Goal: Information Seeking & Learning: Learn about a topic

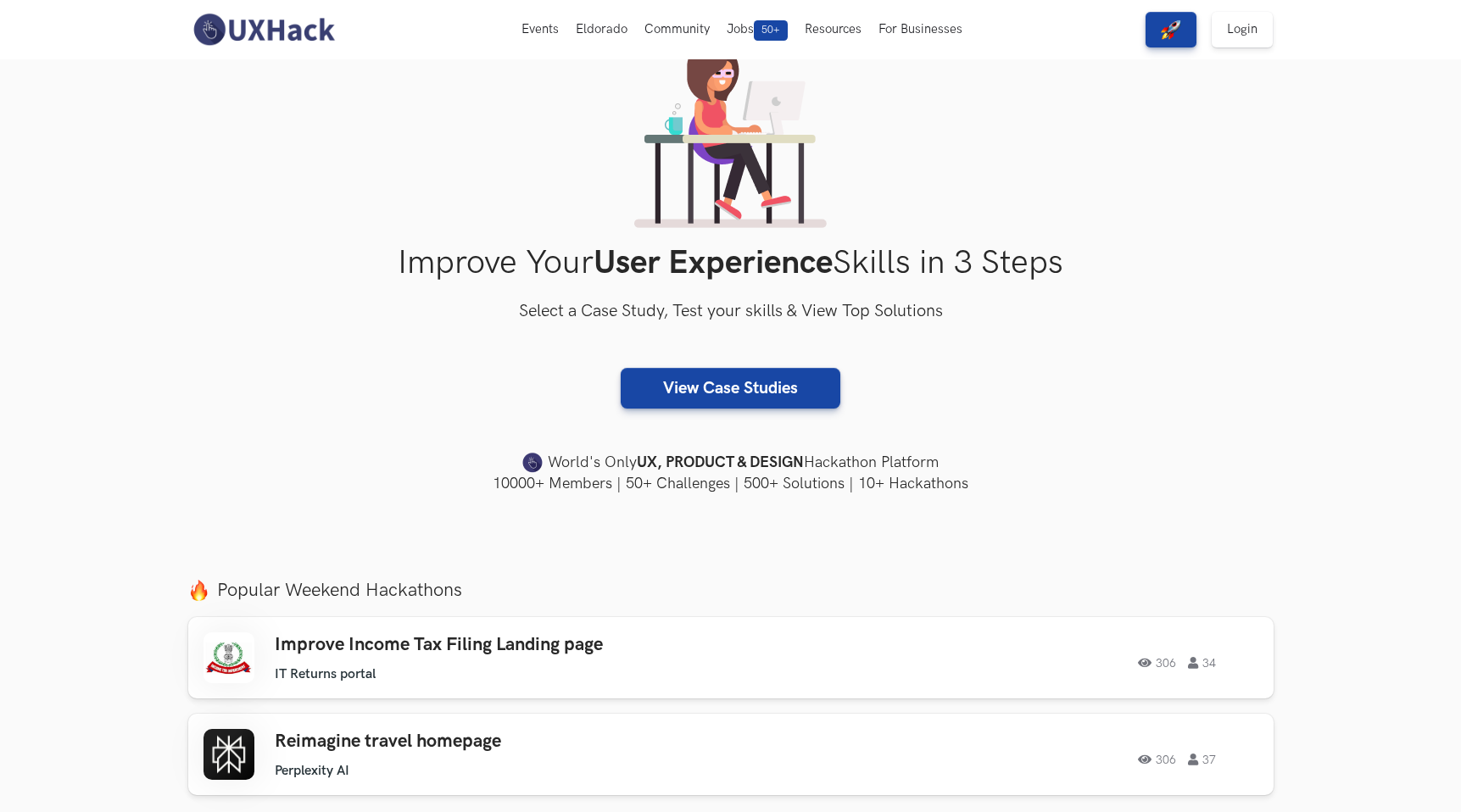
scroll to position [133, 0]
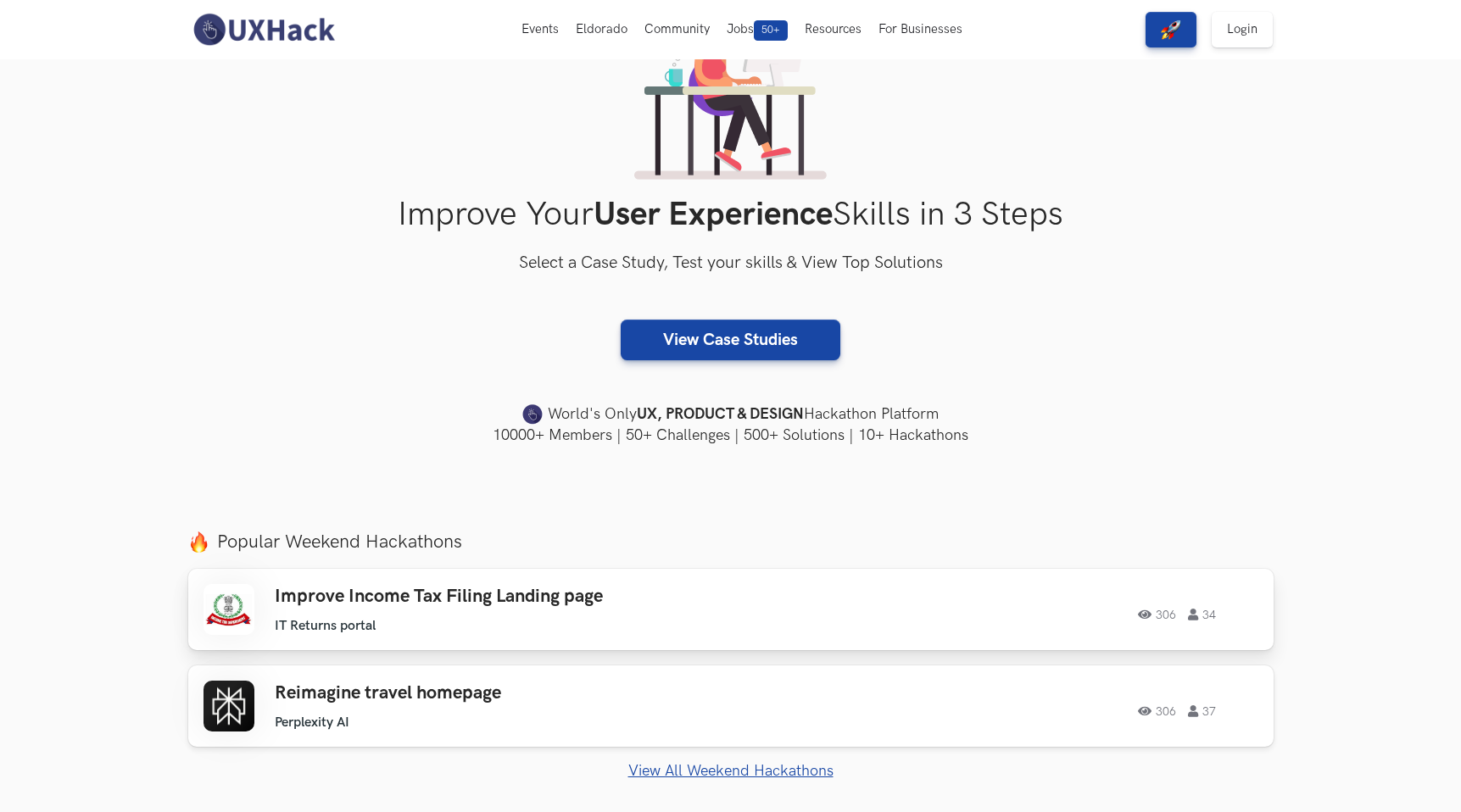
click at [535, 590] on h3 "Improve Income Tax Filing Landing page" at bounding box center [514, 596] width 481 height 22
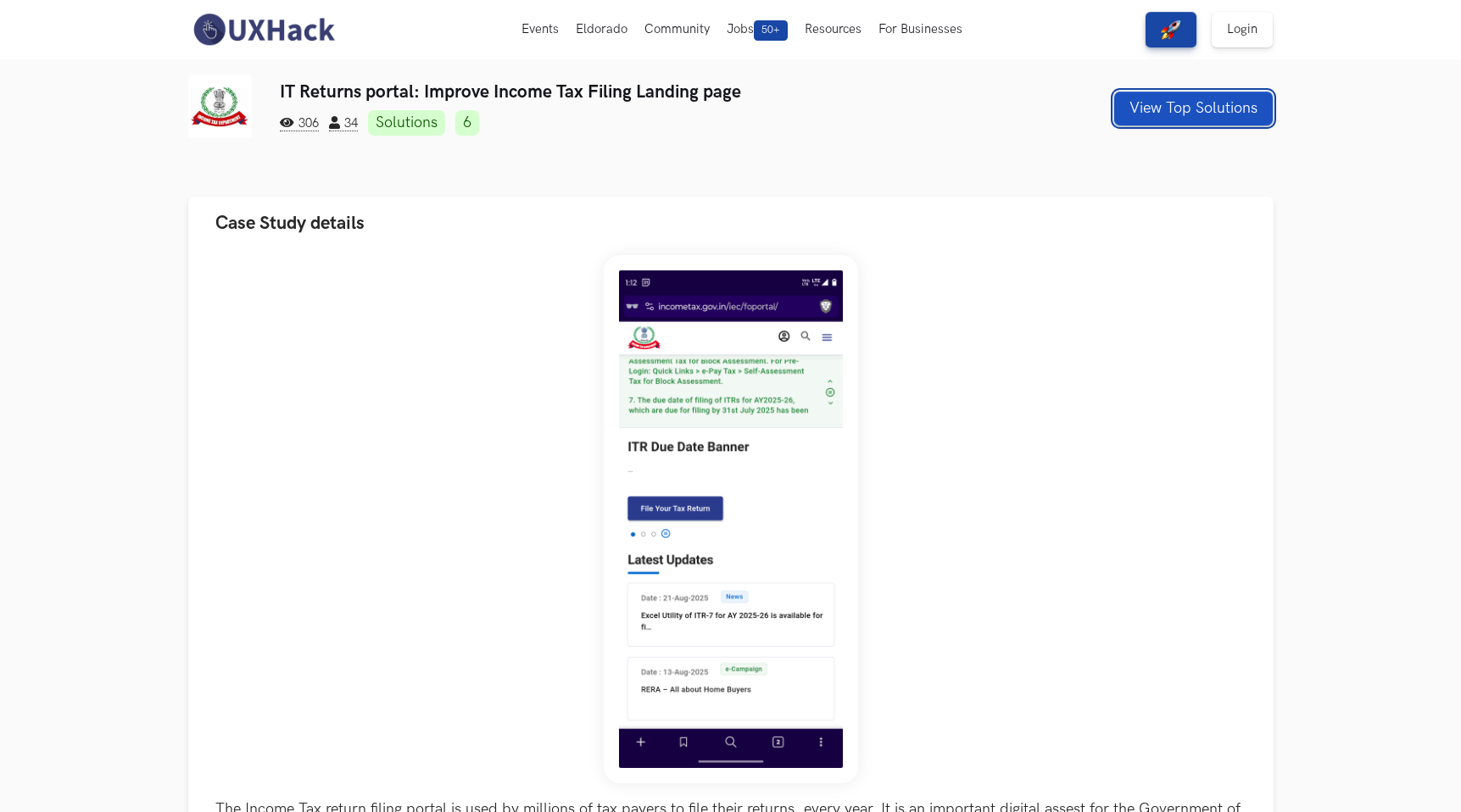
click at [1173, 106] on button "View Top Solutions" at bounding box center [1193, 108] width 159 height 34
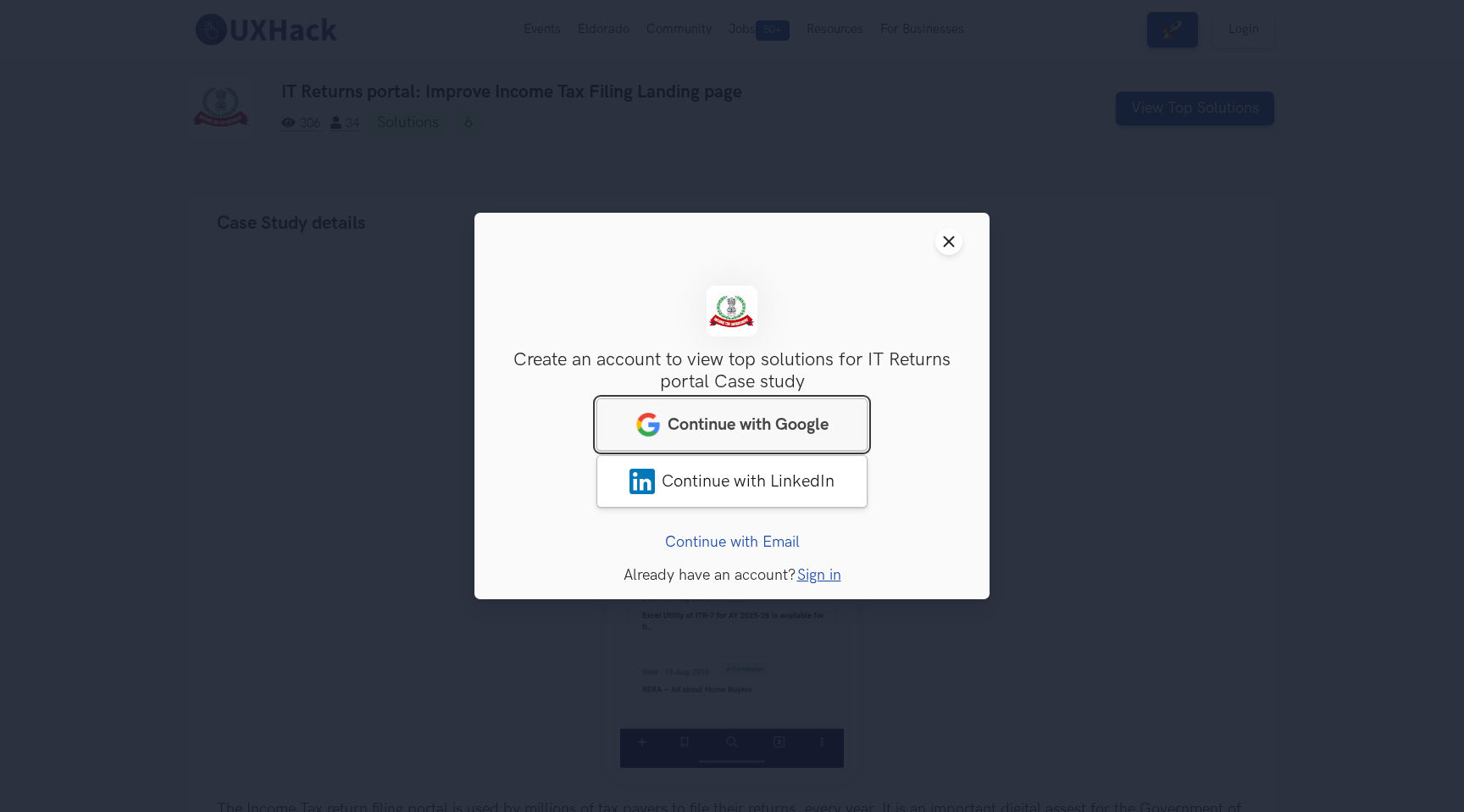
click at [790, 419] on span "Continue with Google" at bounding box center [748, 424] width 161 height 20
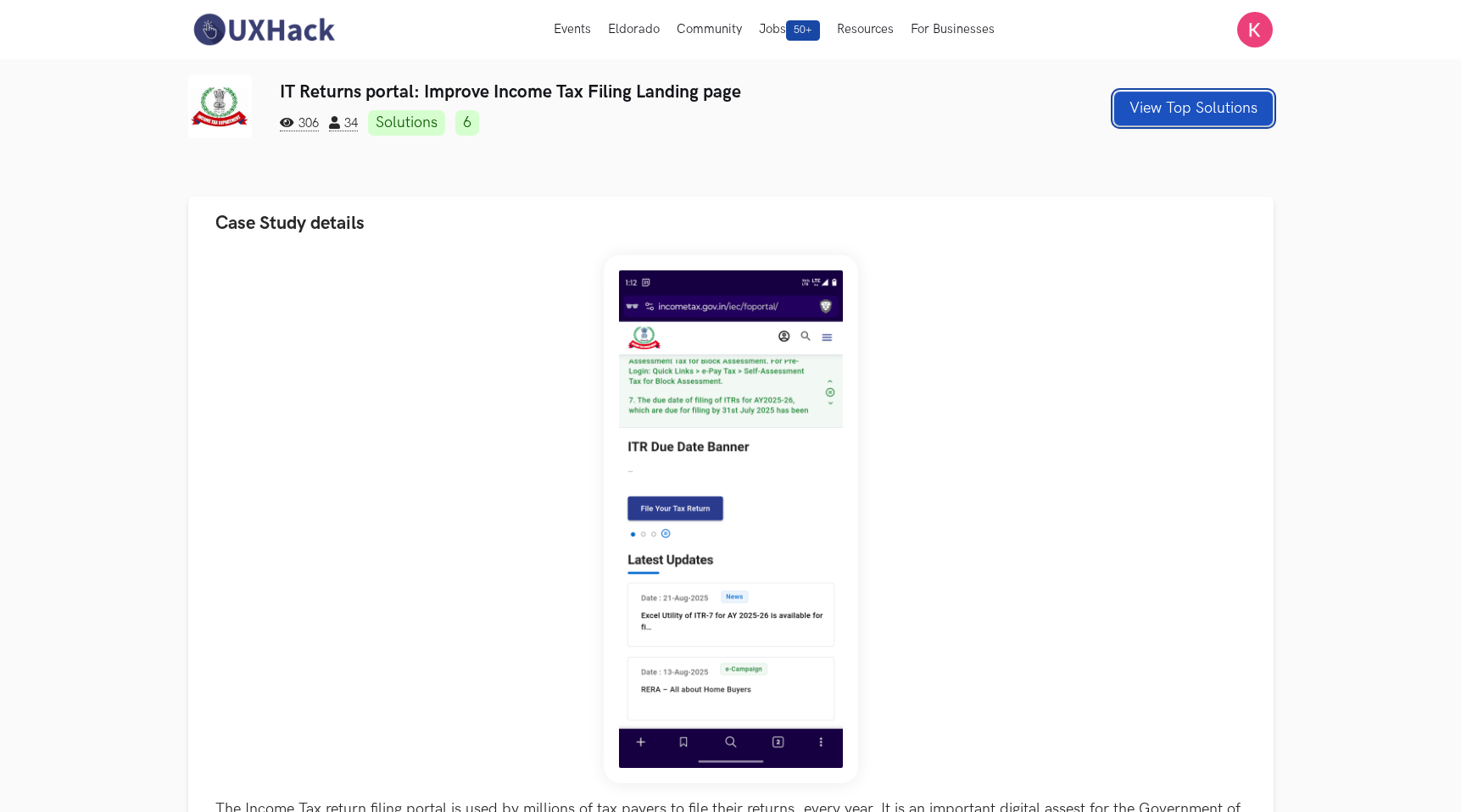
click at [1152, 110] on button "View Top Solutions" at bounding box center [1193, 108] width 159 height 34
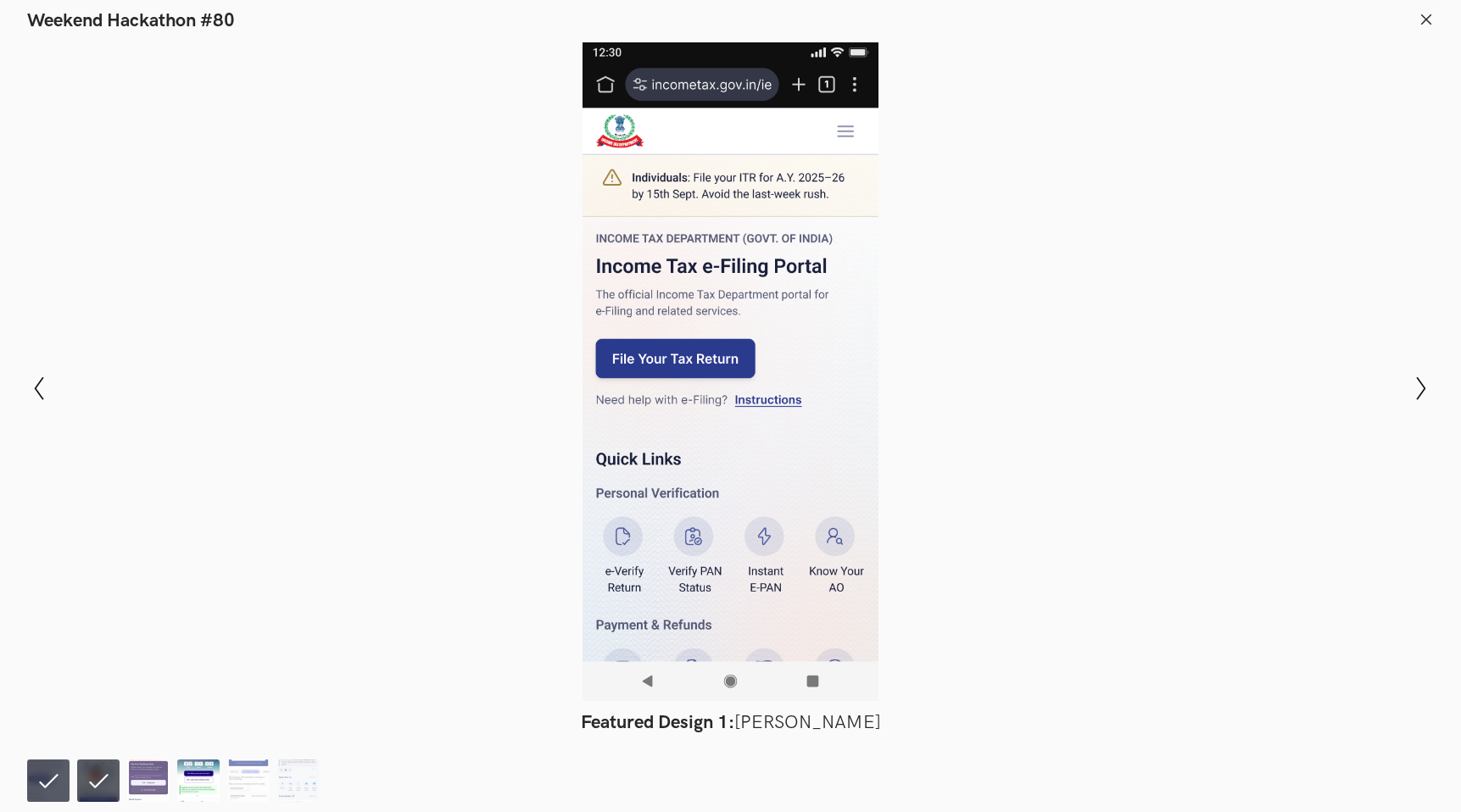
click at [198, 769] on img at bounding box center [198, 780] width 42 height 42
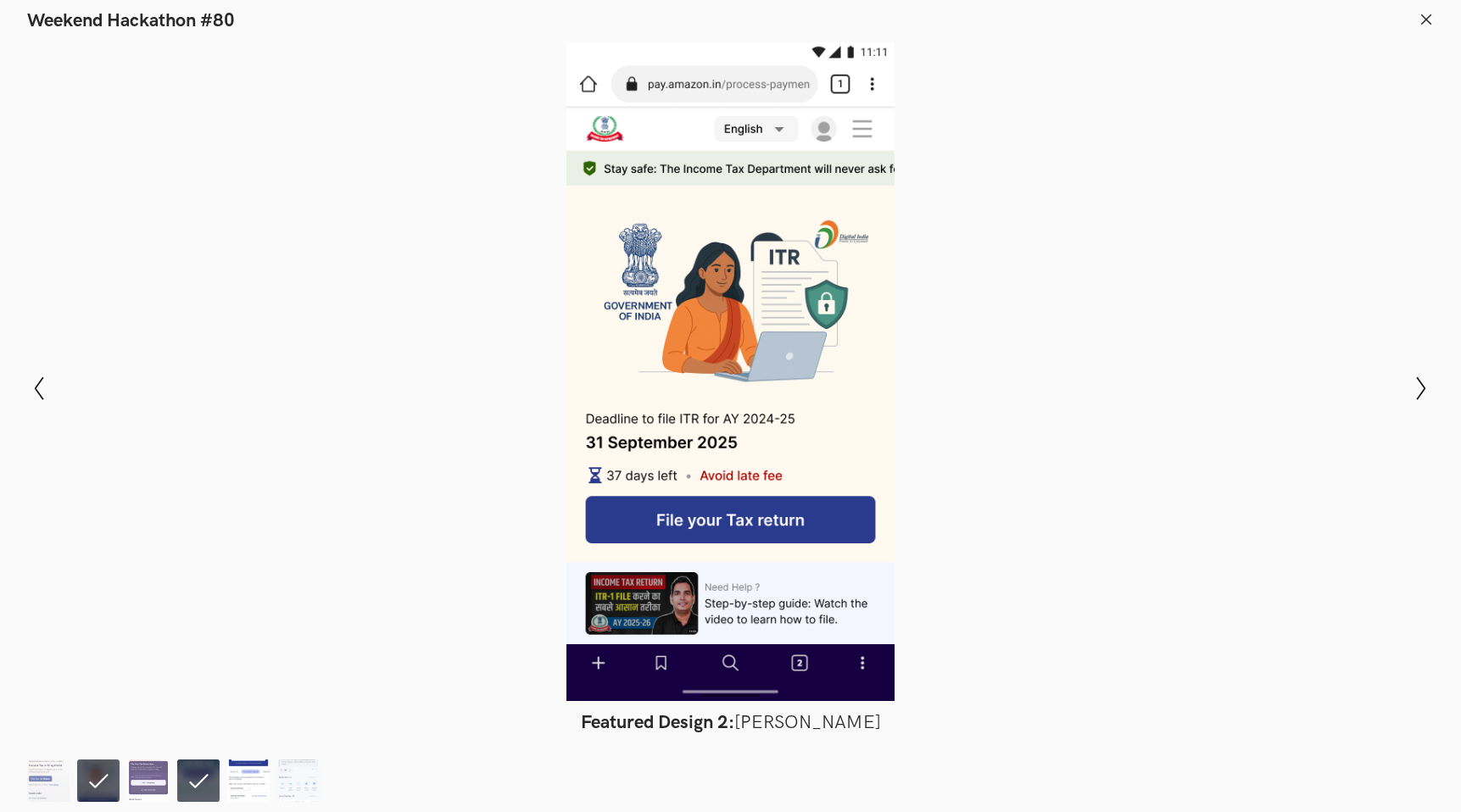
click at [245, 775] on img at bounding box center [248, 780] width 42 height 42
click at [1425, 17] on line at bounding box center [1426, 18] width 10 height 10
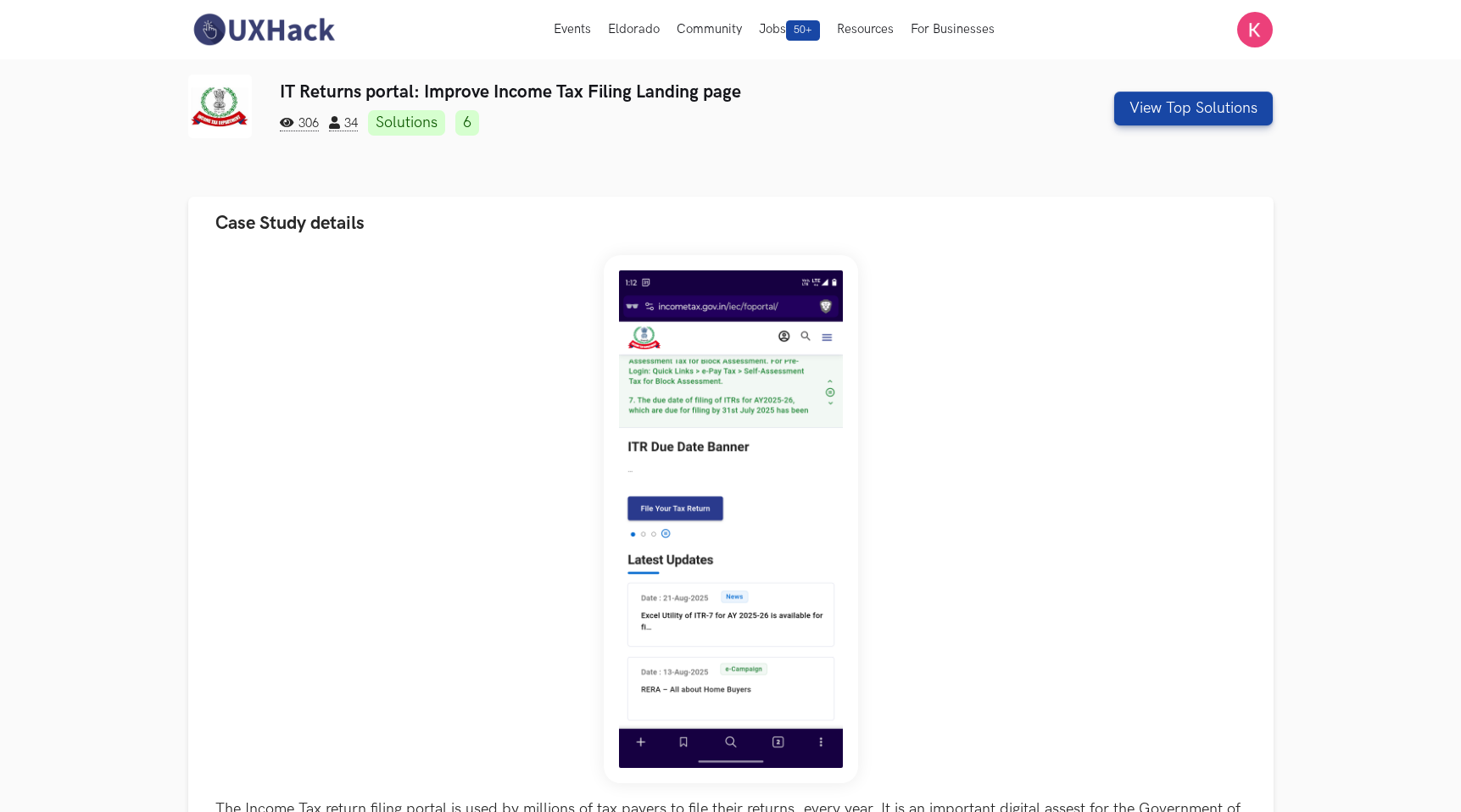
click at [201, 12] on img at bounding box center [264, 30] width 151 height 36
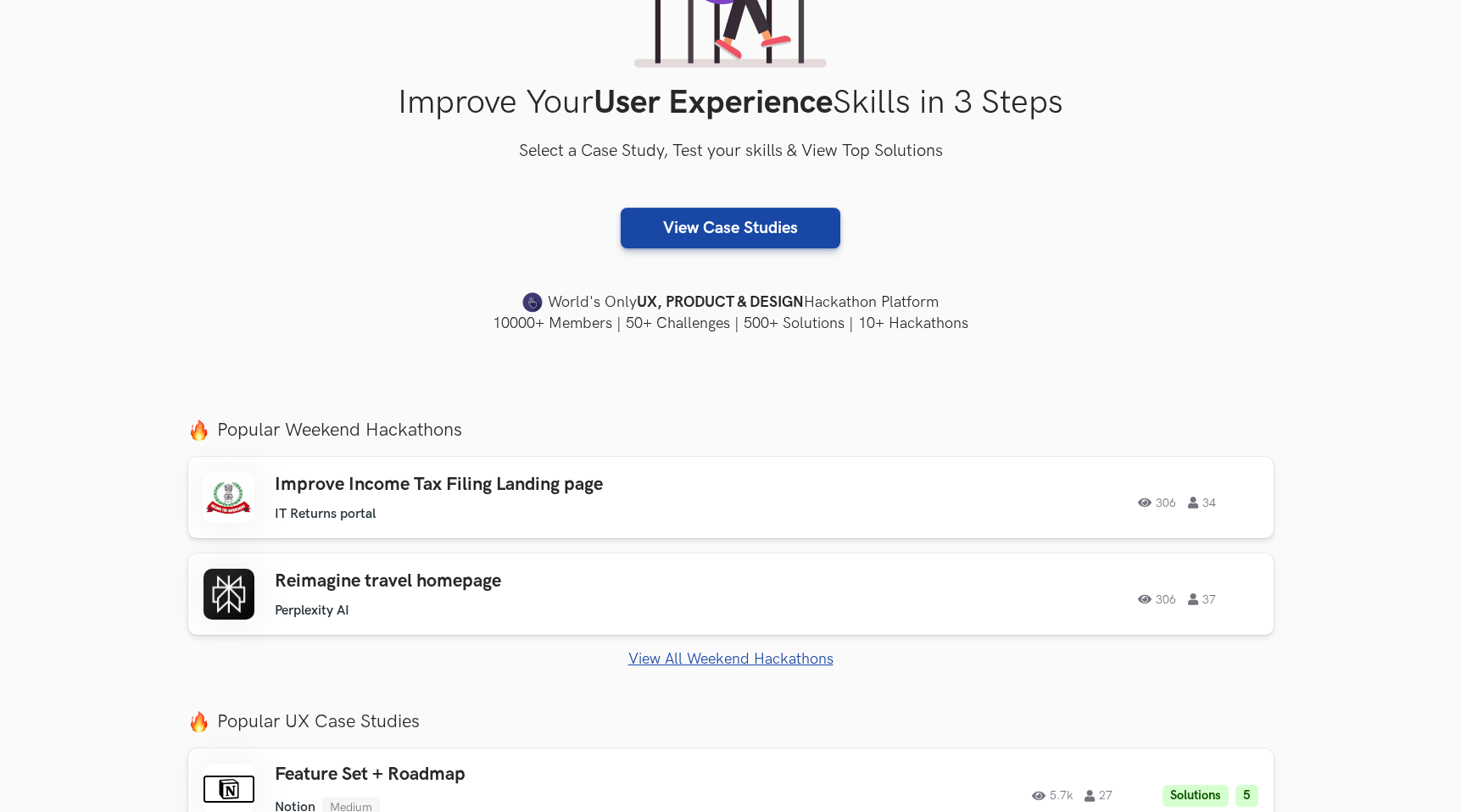
scroll to position [316, 0]
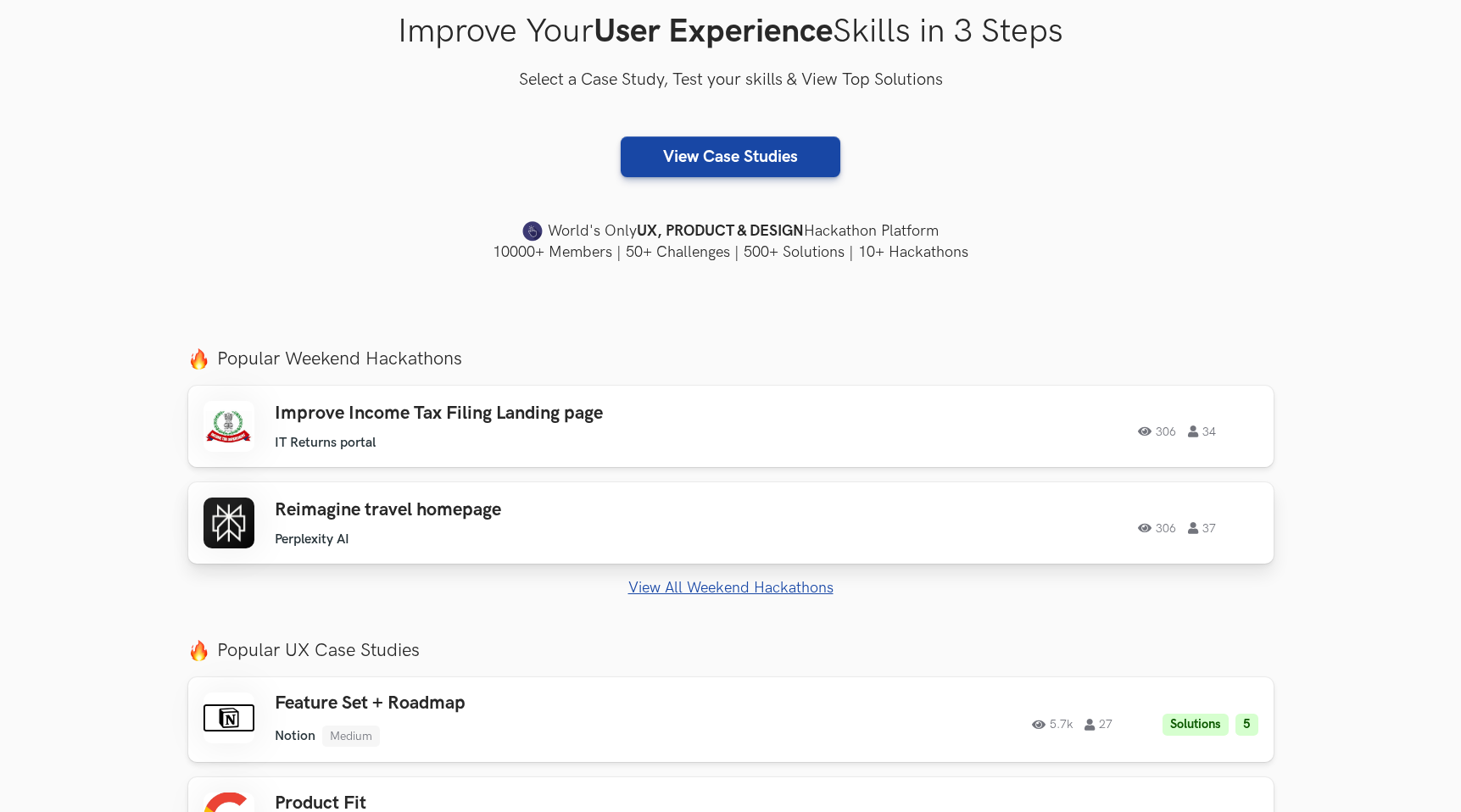
click at [363, 521] on div "Reimagine travel homepage Perplexity AI Perplexity AI 306 37" at bounding box center [514, 523] width 481 height 48
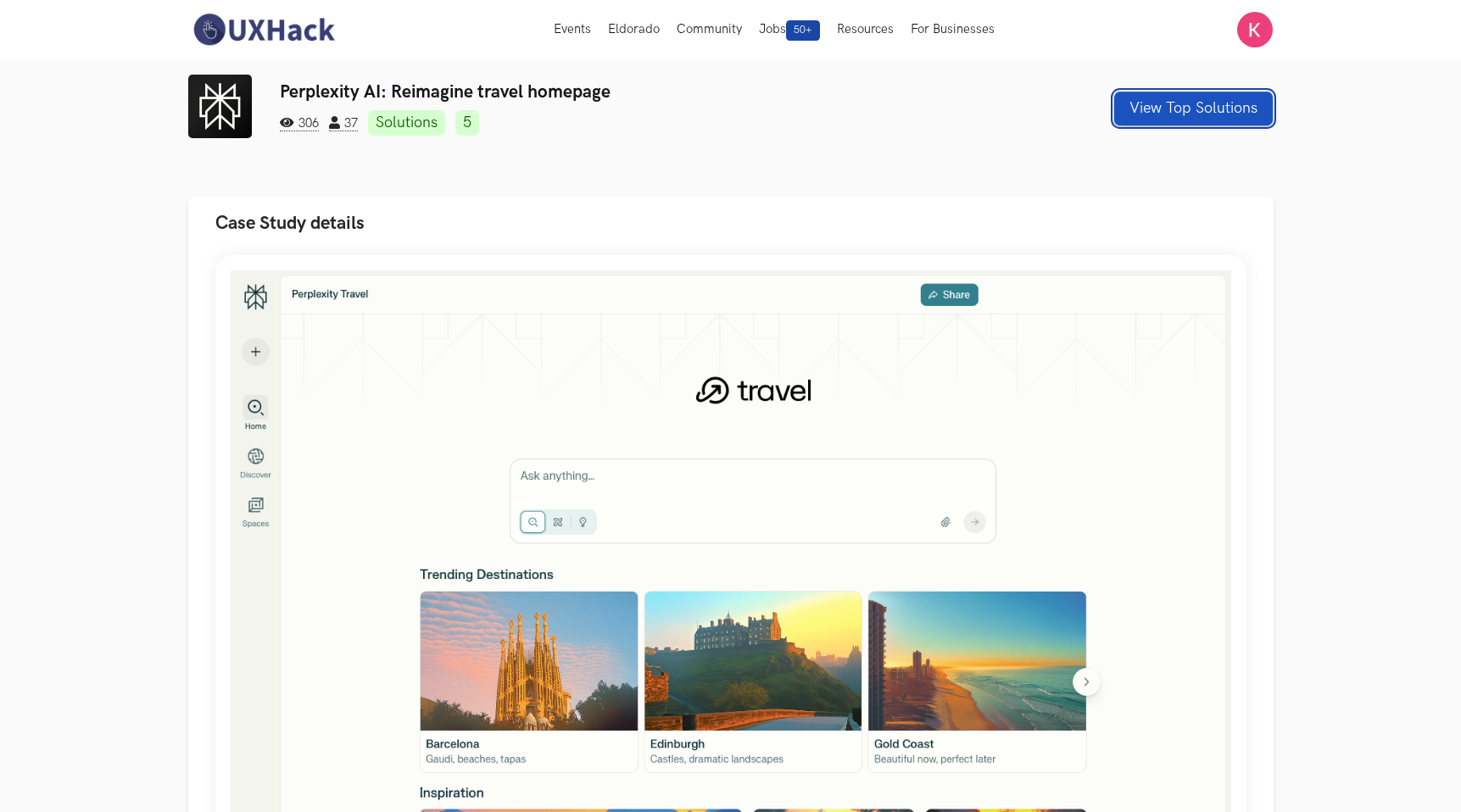
click at [1218, 116] on button "View Top Solutions" at bounding box center [1193, 108] width 159 height 34
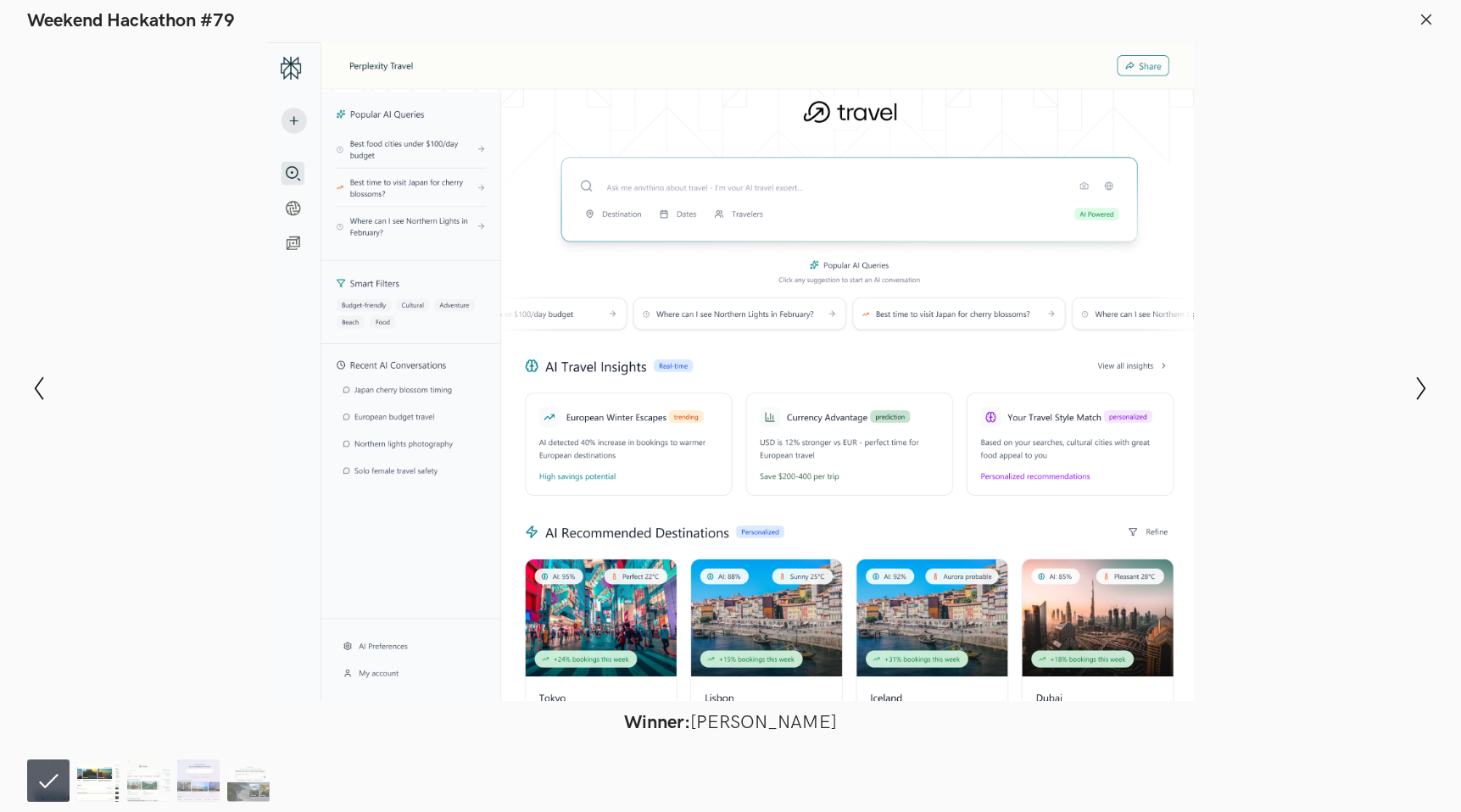
click at [90, 777] on img at bounding box center [98, 780] width 42 height 42
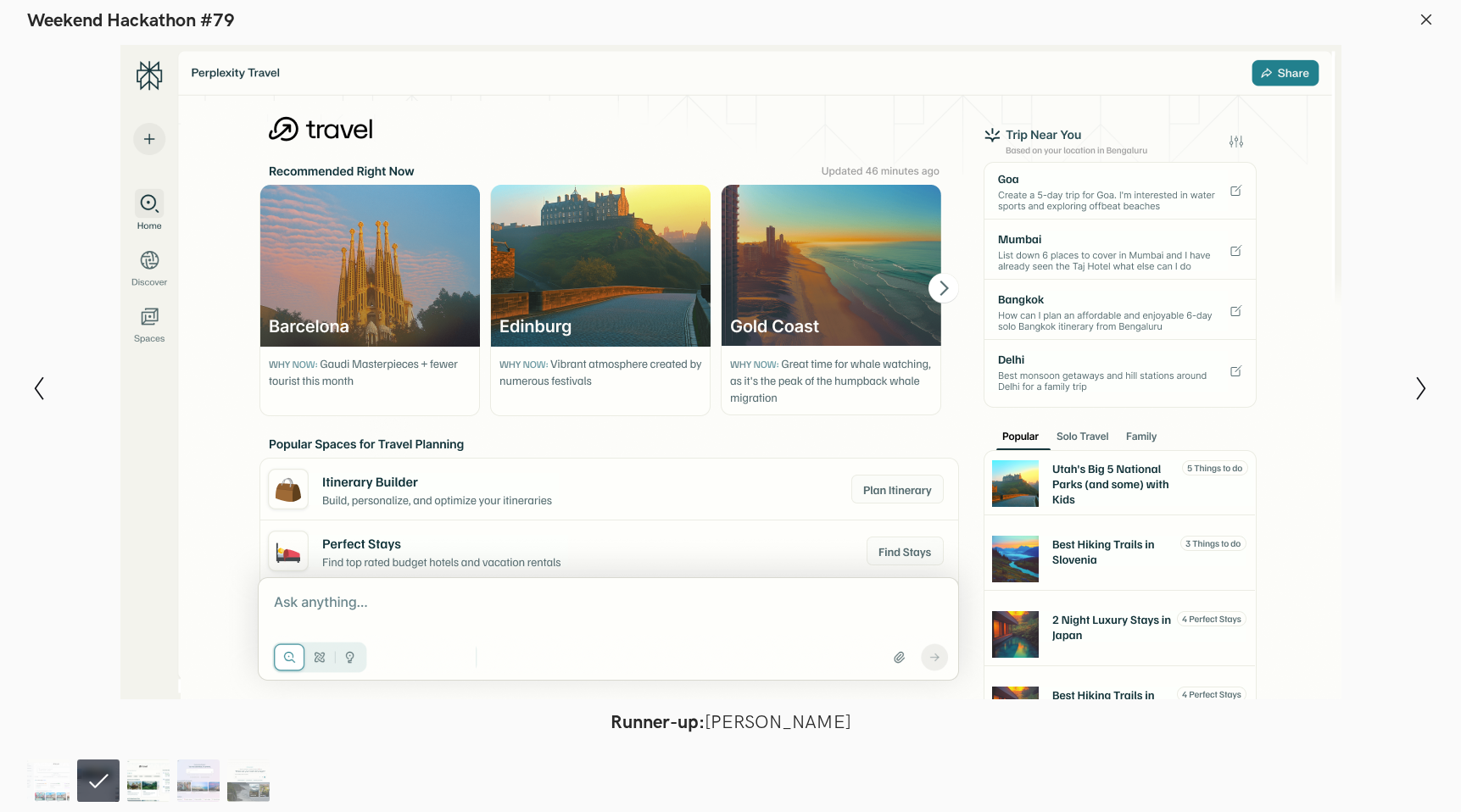
click at [156, 785] on img at bounding box center [148, 780] width 42 height 42
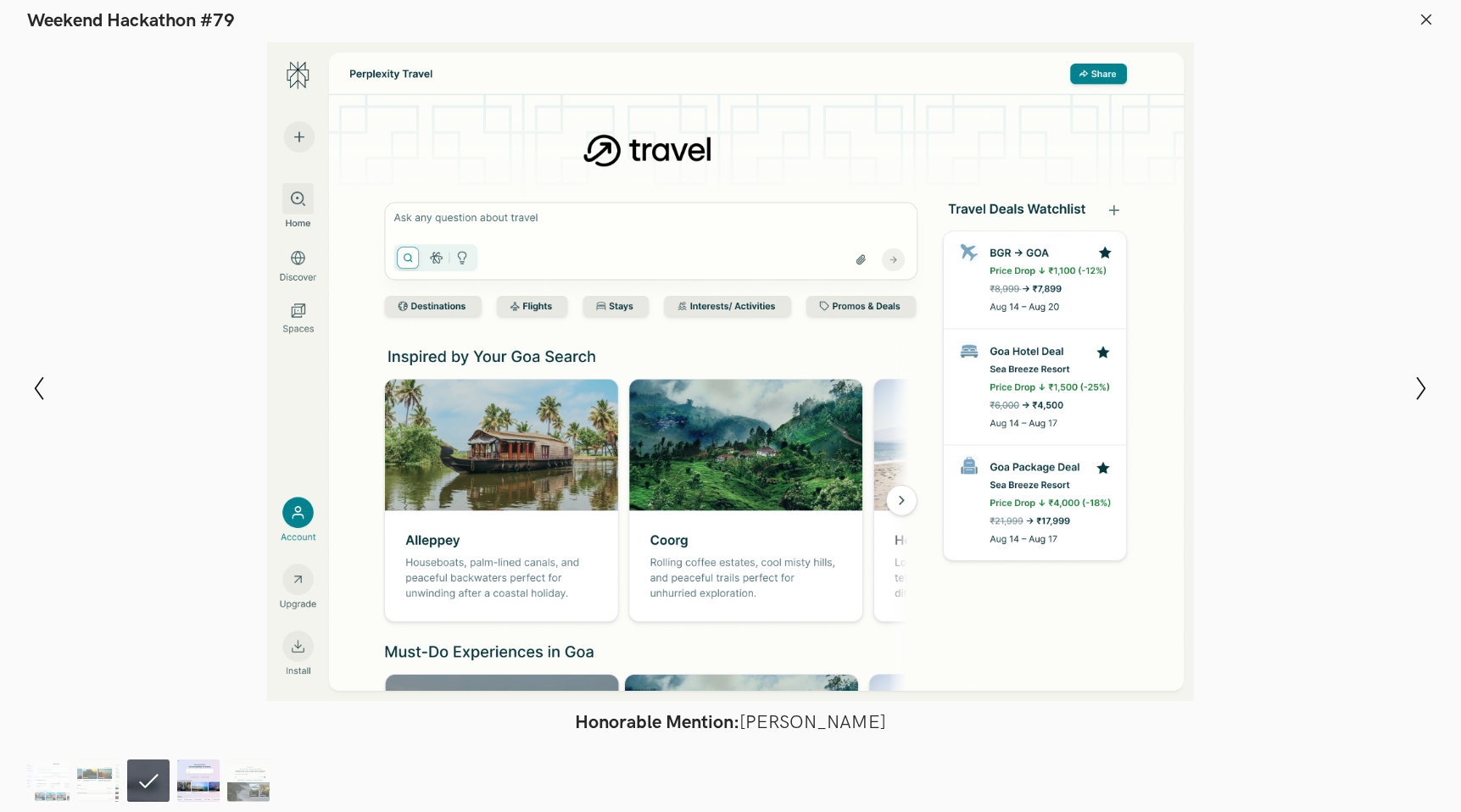
click at [191, 781] on img at bounding box center [198, 780] width 42 height 42
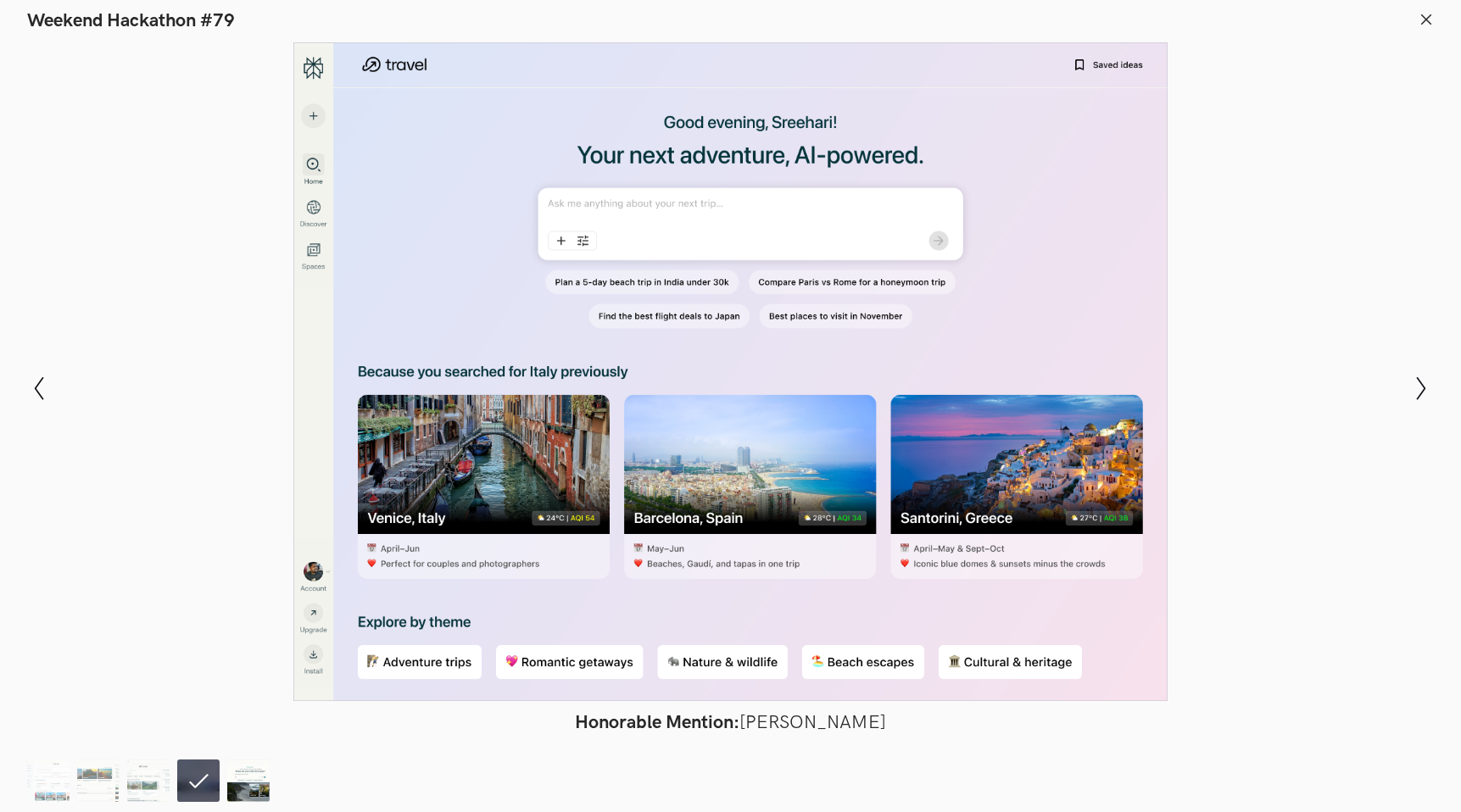
click at [241, 780] on img at bounding box center [248, 780] width 42 height 42
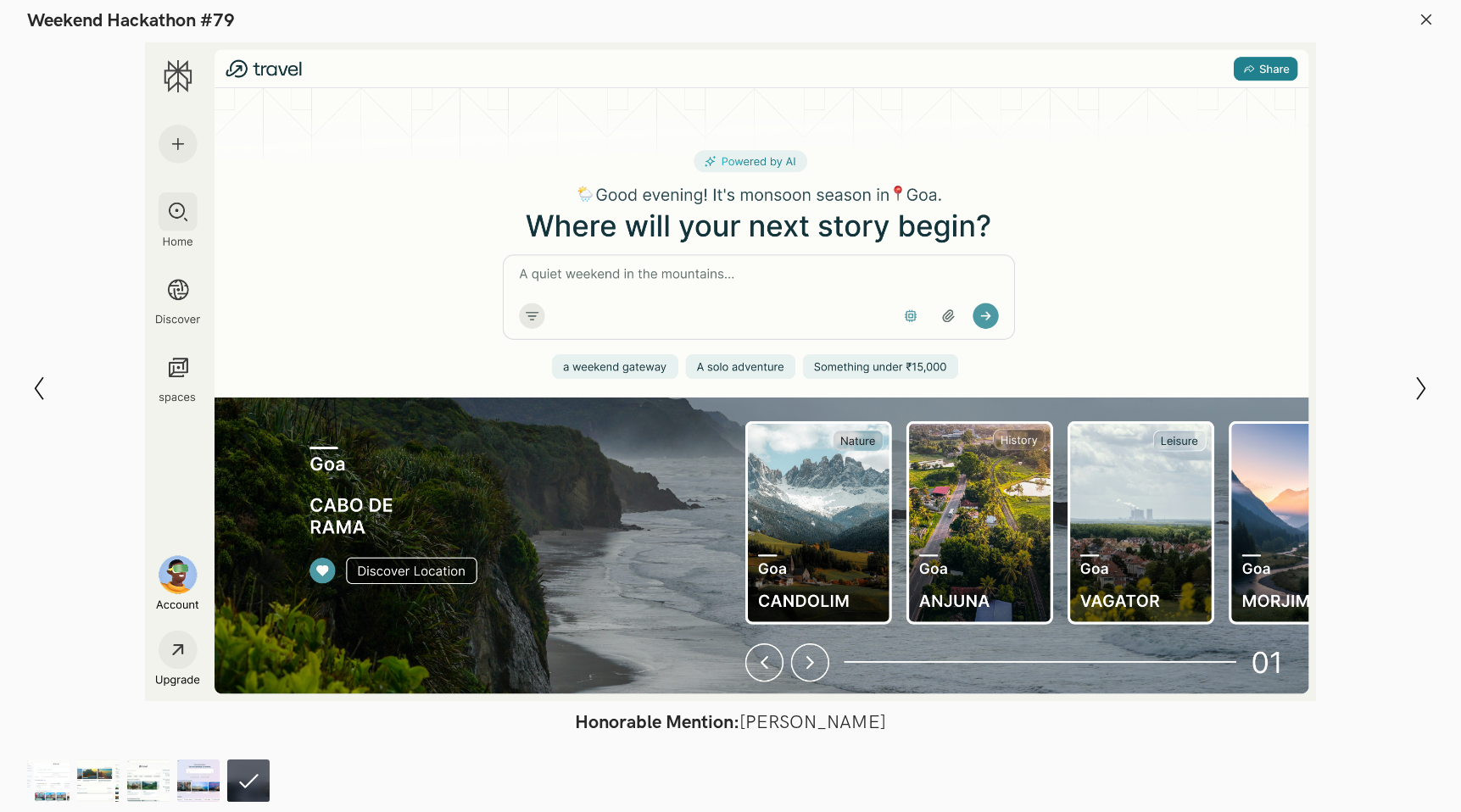
click at [1429, 21] on line at bounding box center [1426, 18] width 10 height 10
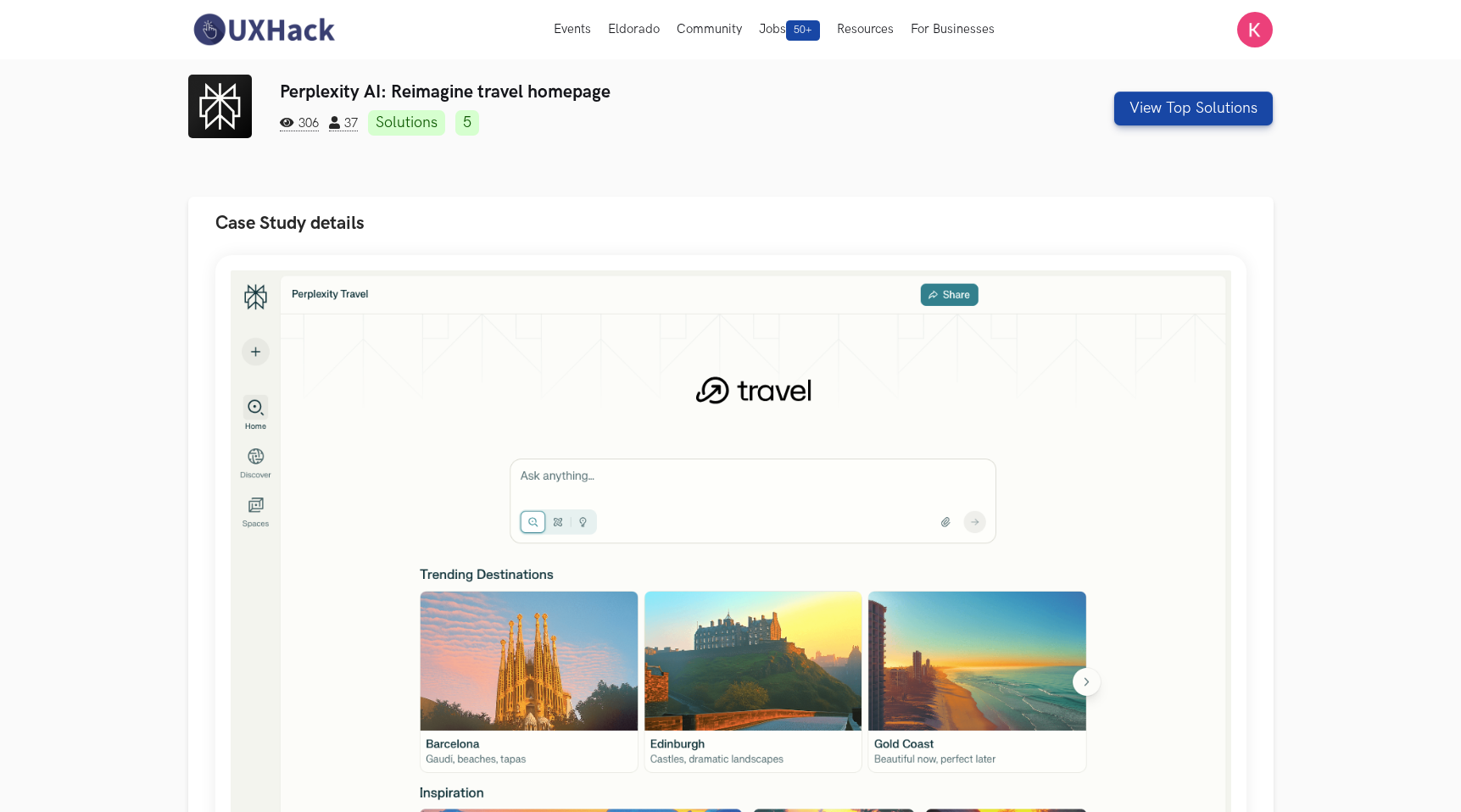
click at [280, 25] on img at bounding box center [264, 30] width 151 height 36
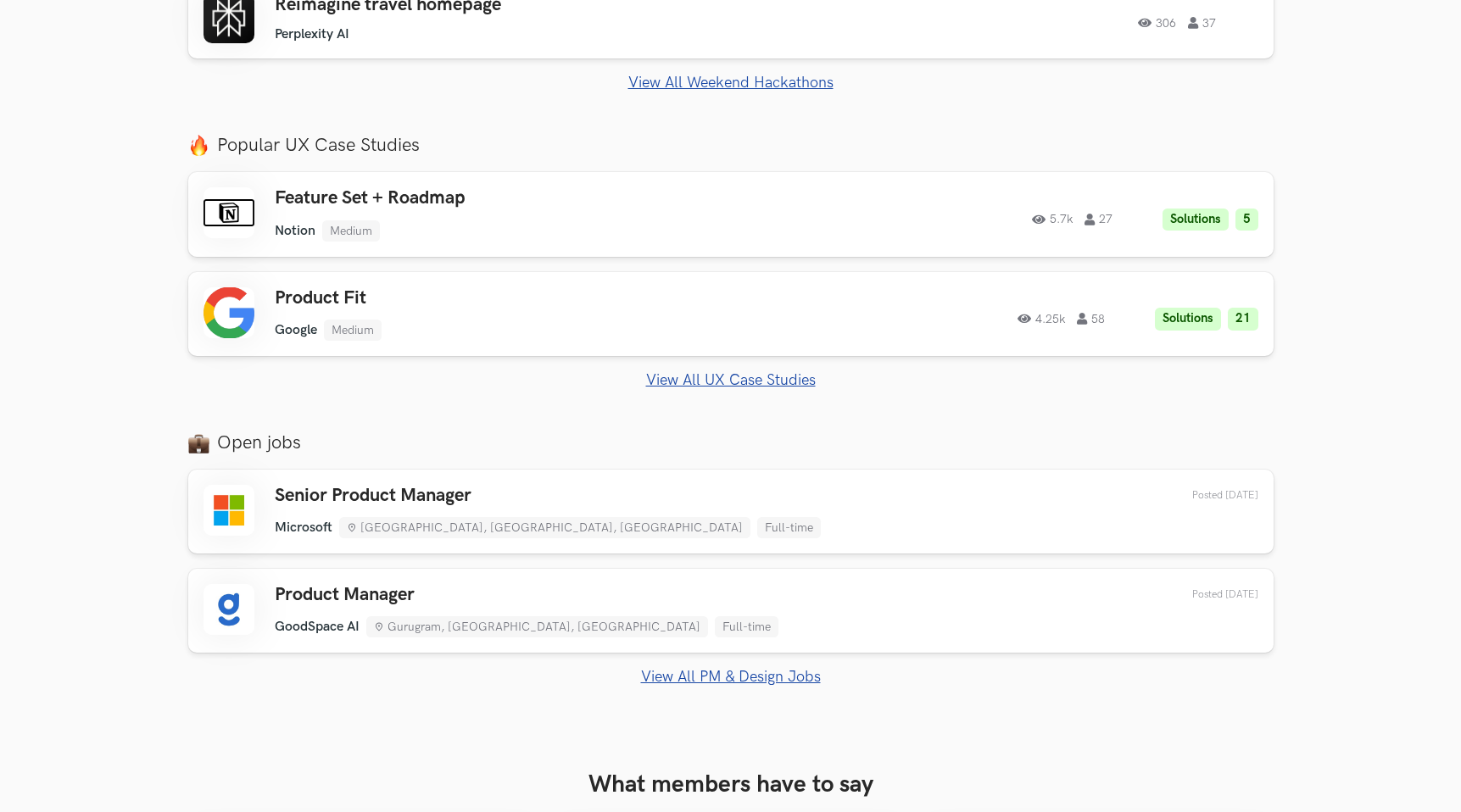
scroll to position [865, 0]
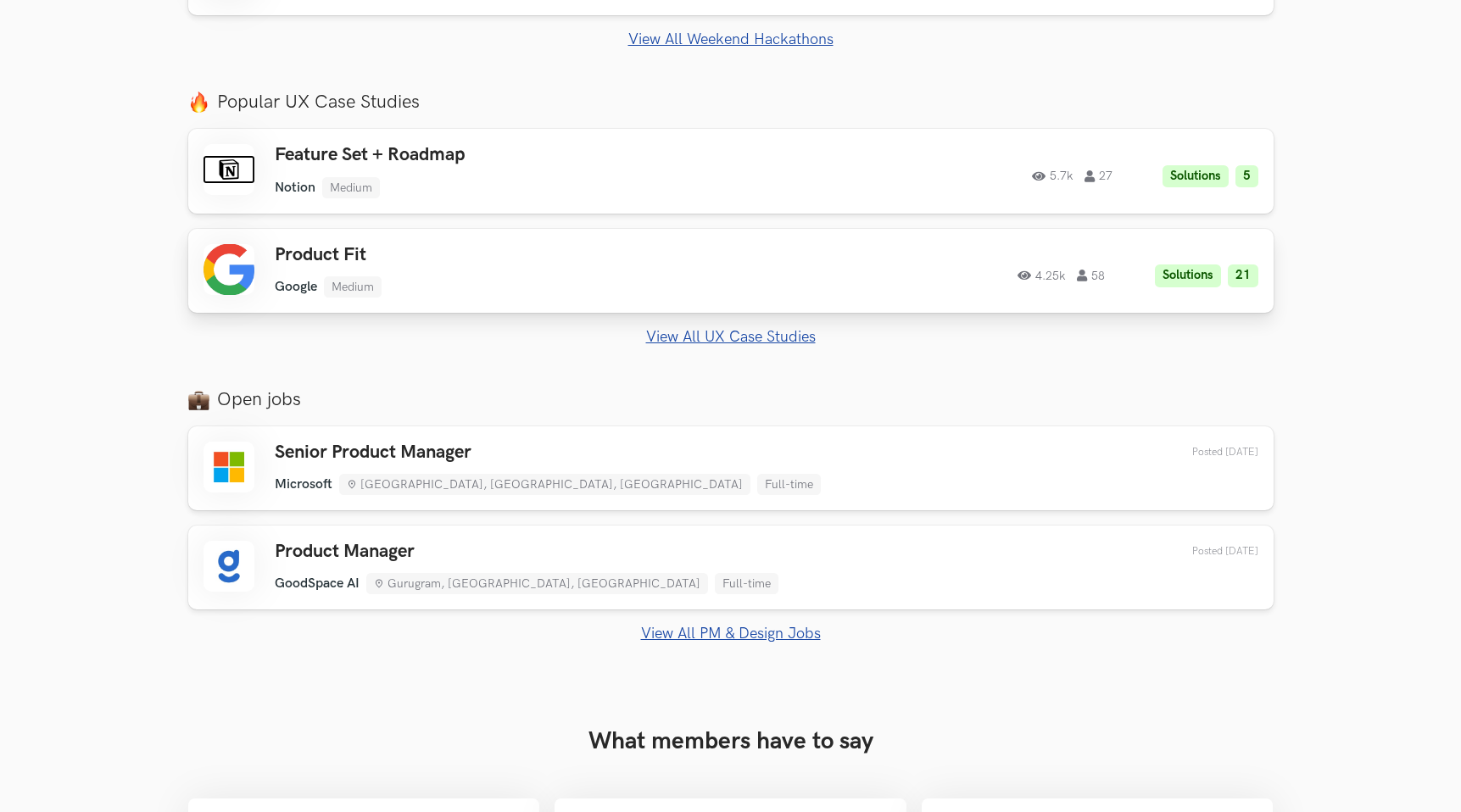
click at [331, 252] on h3 "Product Fit" at bounding box center [514, 255] width 481 height 22
click at [123, 447] on section "Just Launched AI Review for Portfolio Get instant AI-driven feedback on your de…" at bounding box center [730, 242] width 1461 height 916
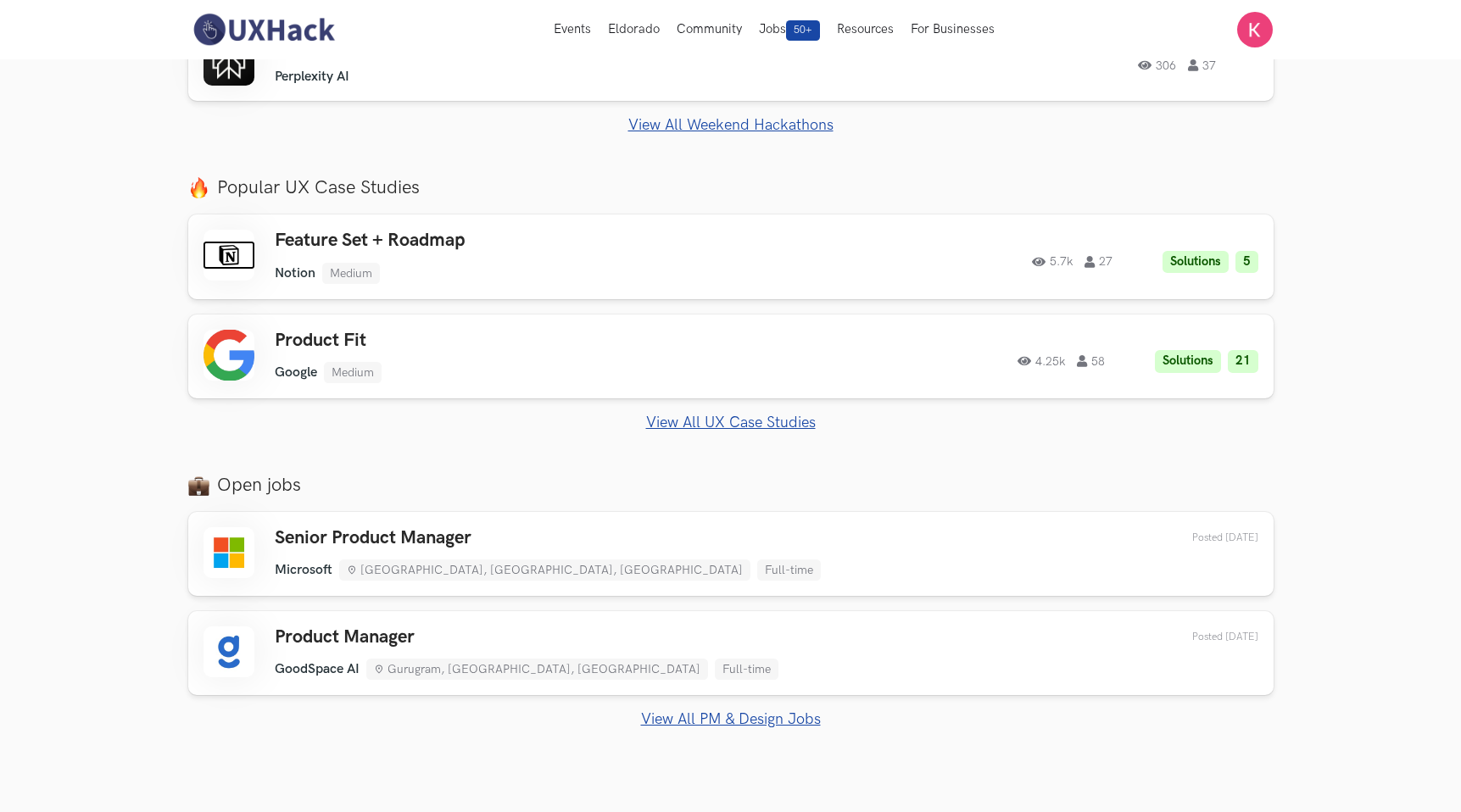
scroll to position [742, 0]
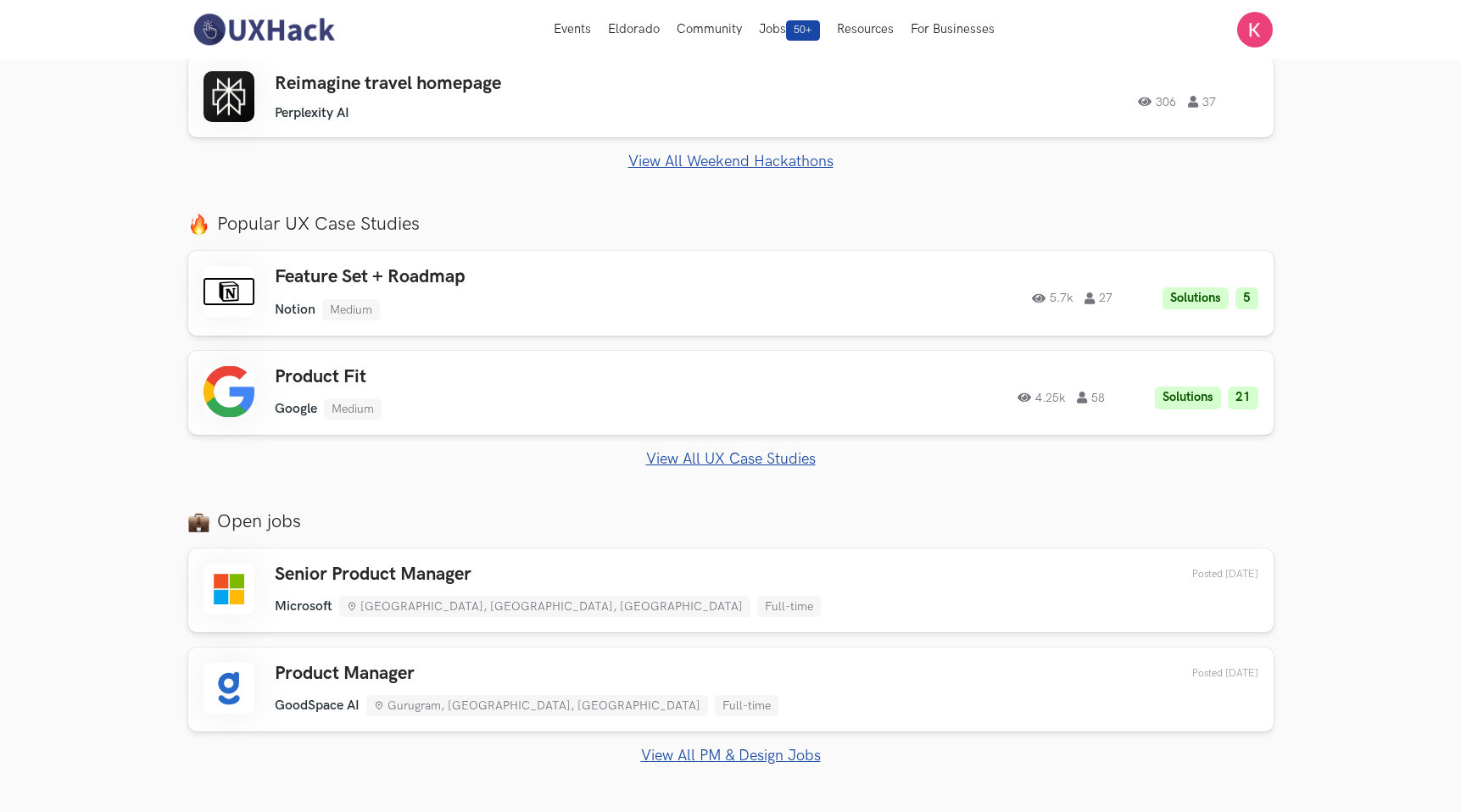
click at [691, 459] on link "View All UX Case Studies" at bounding box center [731, 459] width 1085 height 18
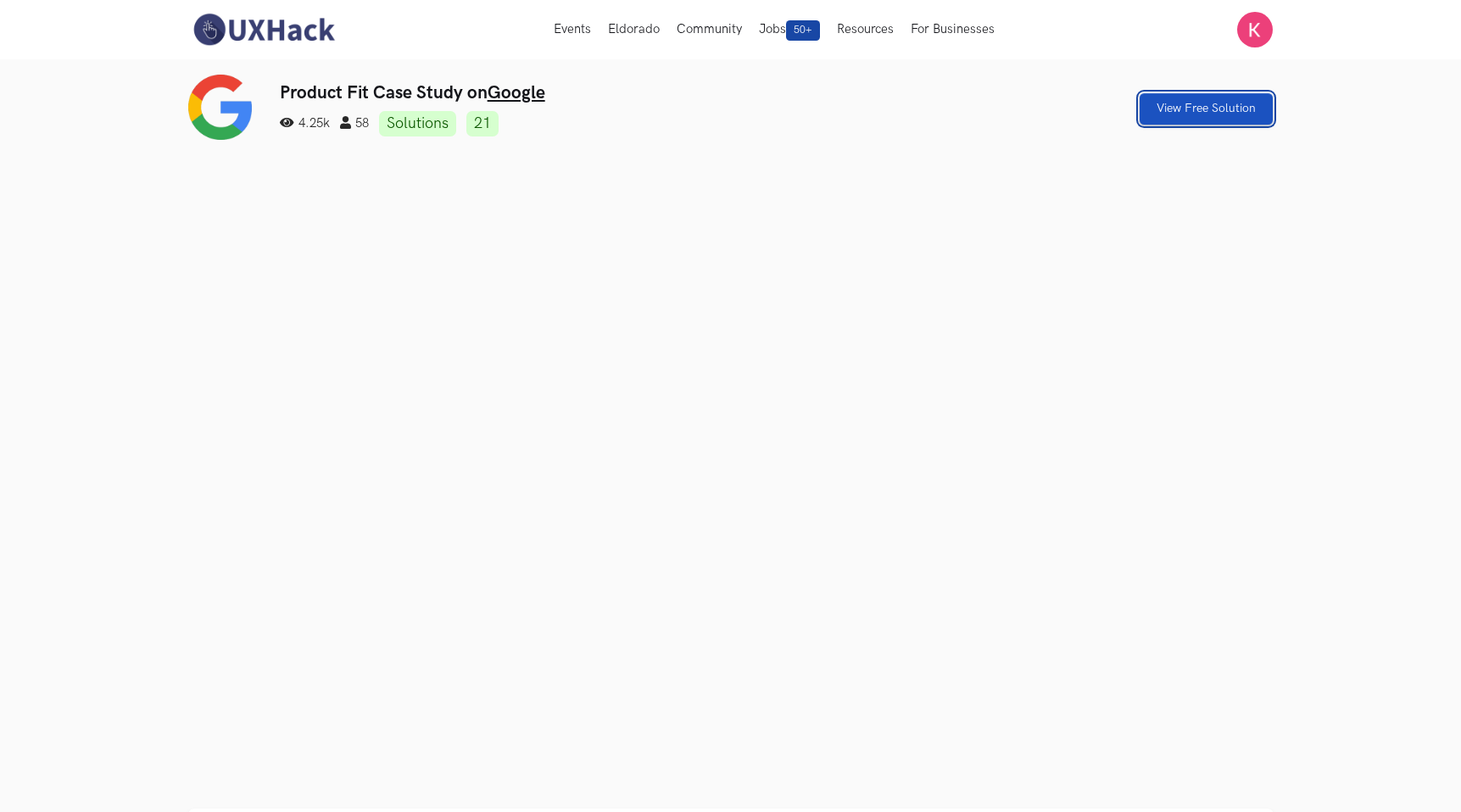
click at [1164, 101] on link "View Free Solution" at bounding box center [1206, 109] width 133 height 32
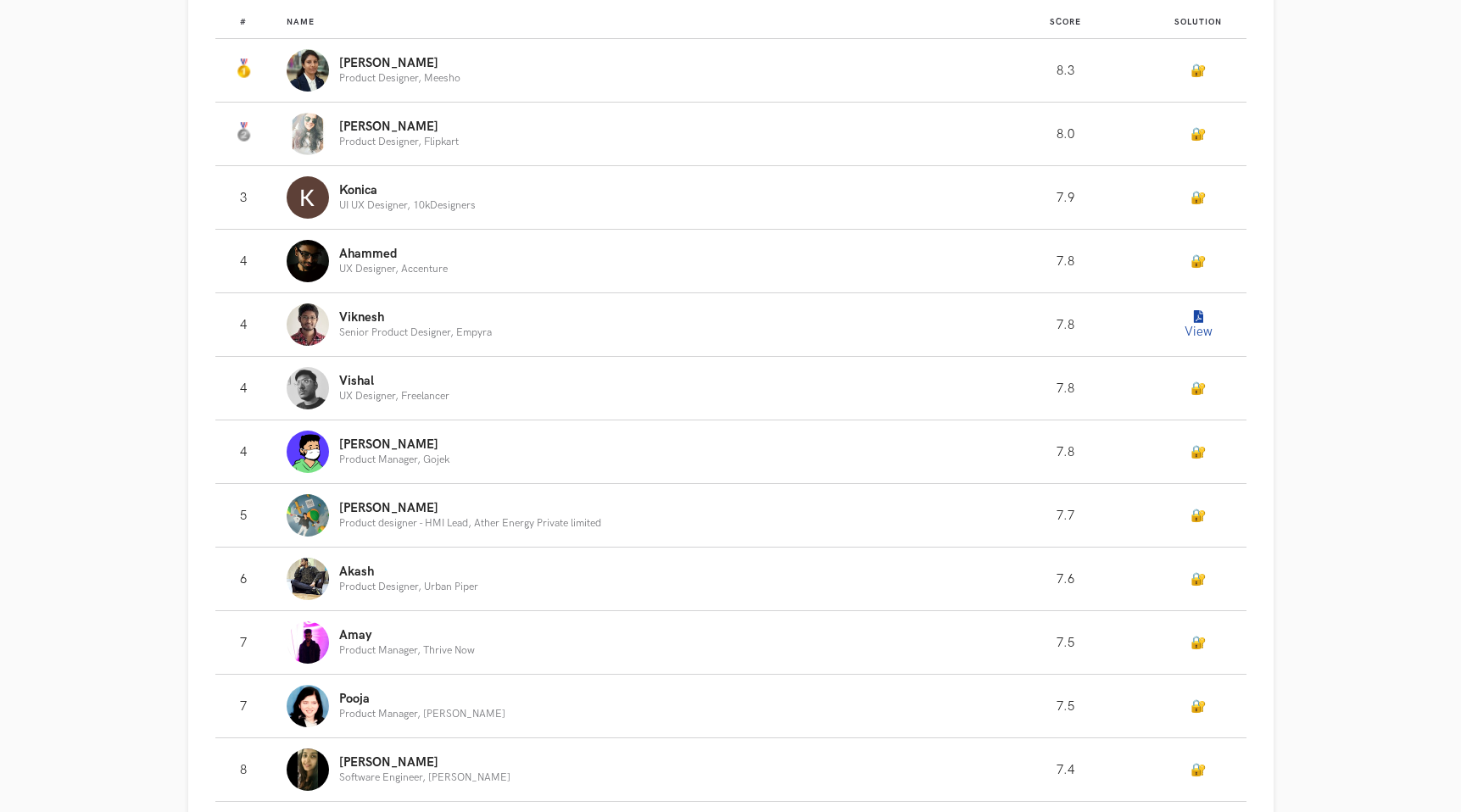
scroll to position [1041, 0]
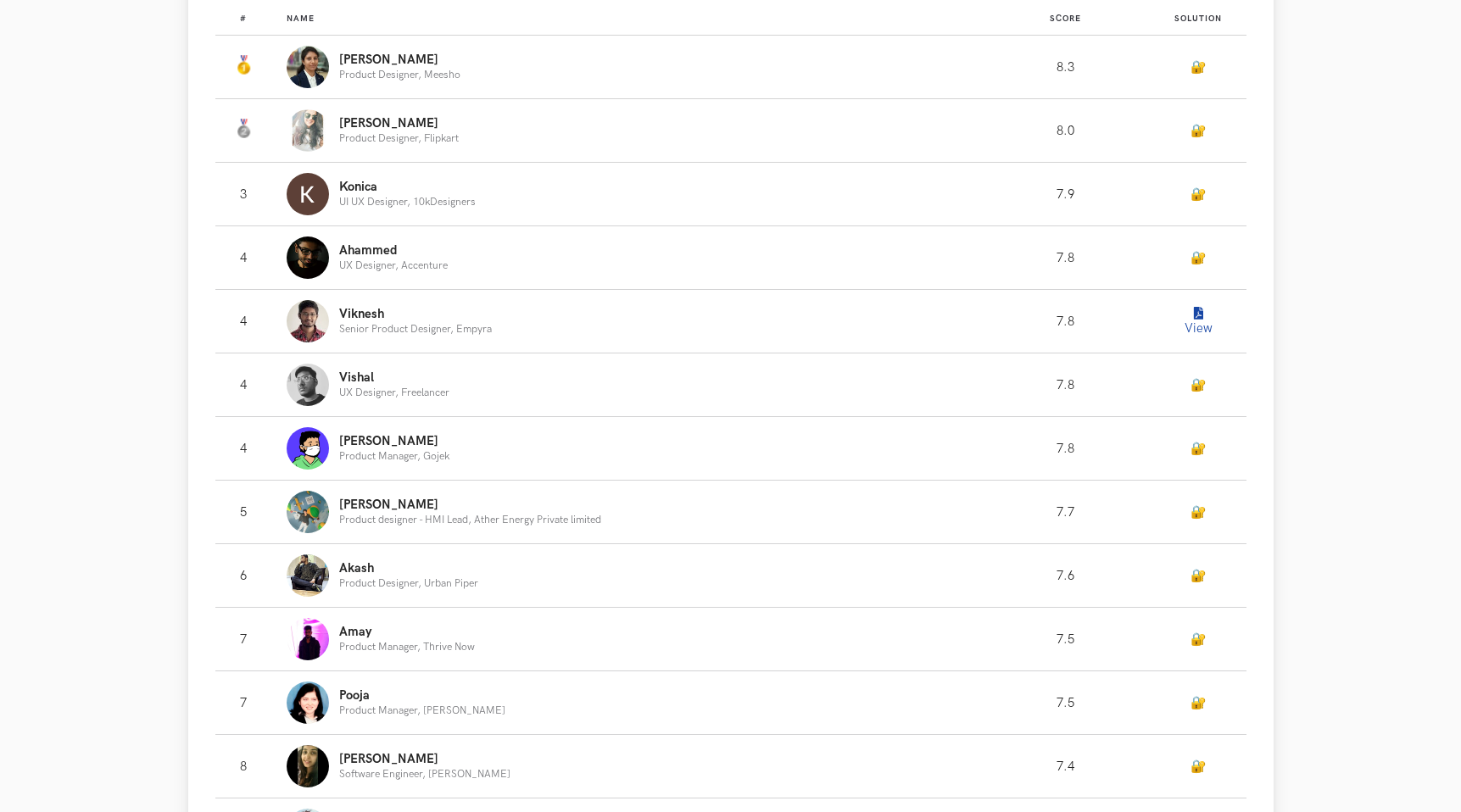
click at [373, 58] on p "[PERSON_NAME]" at bounding box center [400, 60] width 121 height 13
click at [1203, 321] on button "View" at bounding box center [1197, 321] width 34 height 34
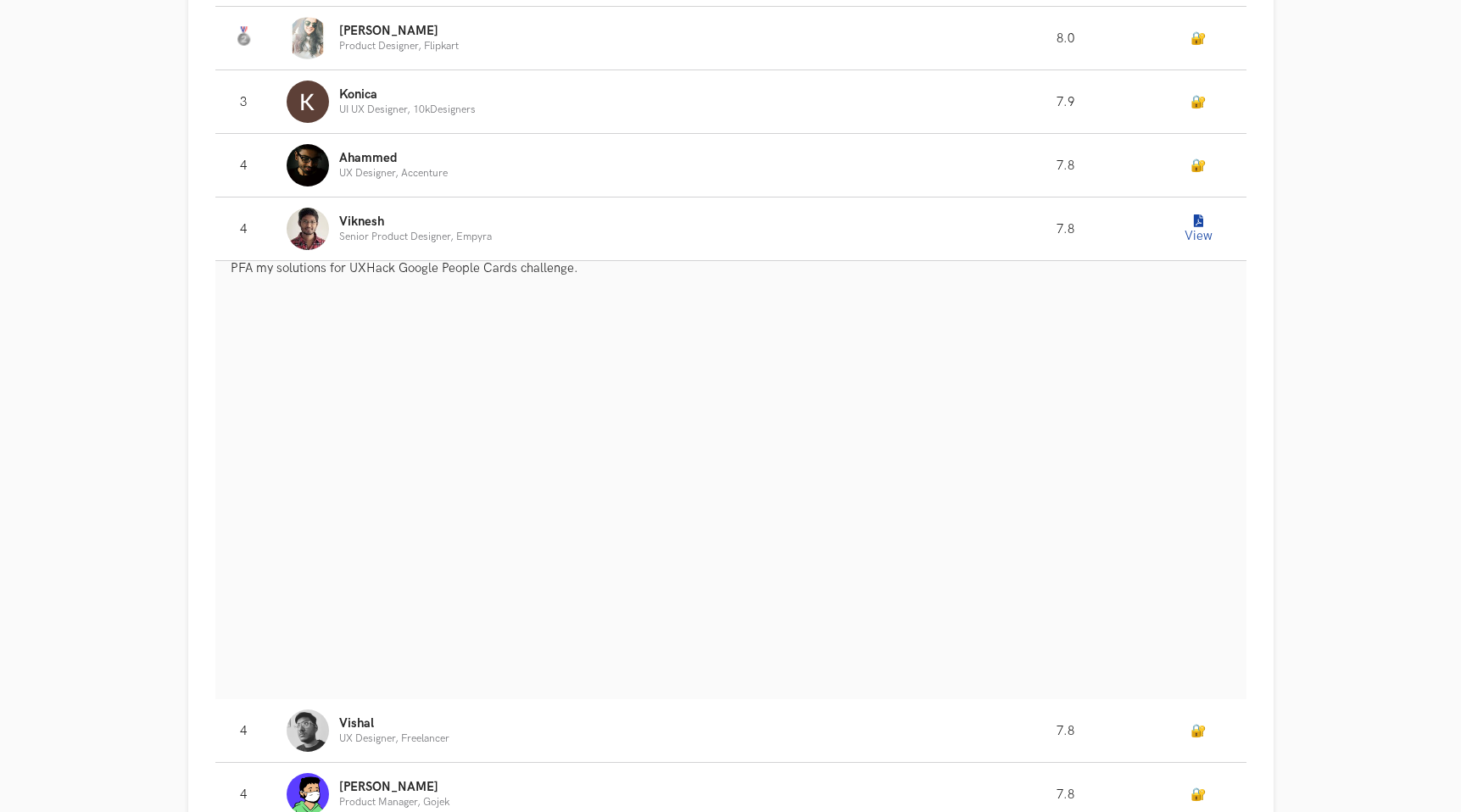
scroll to position [1134, 0]
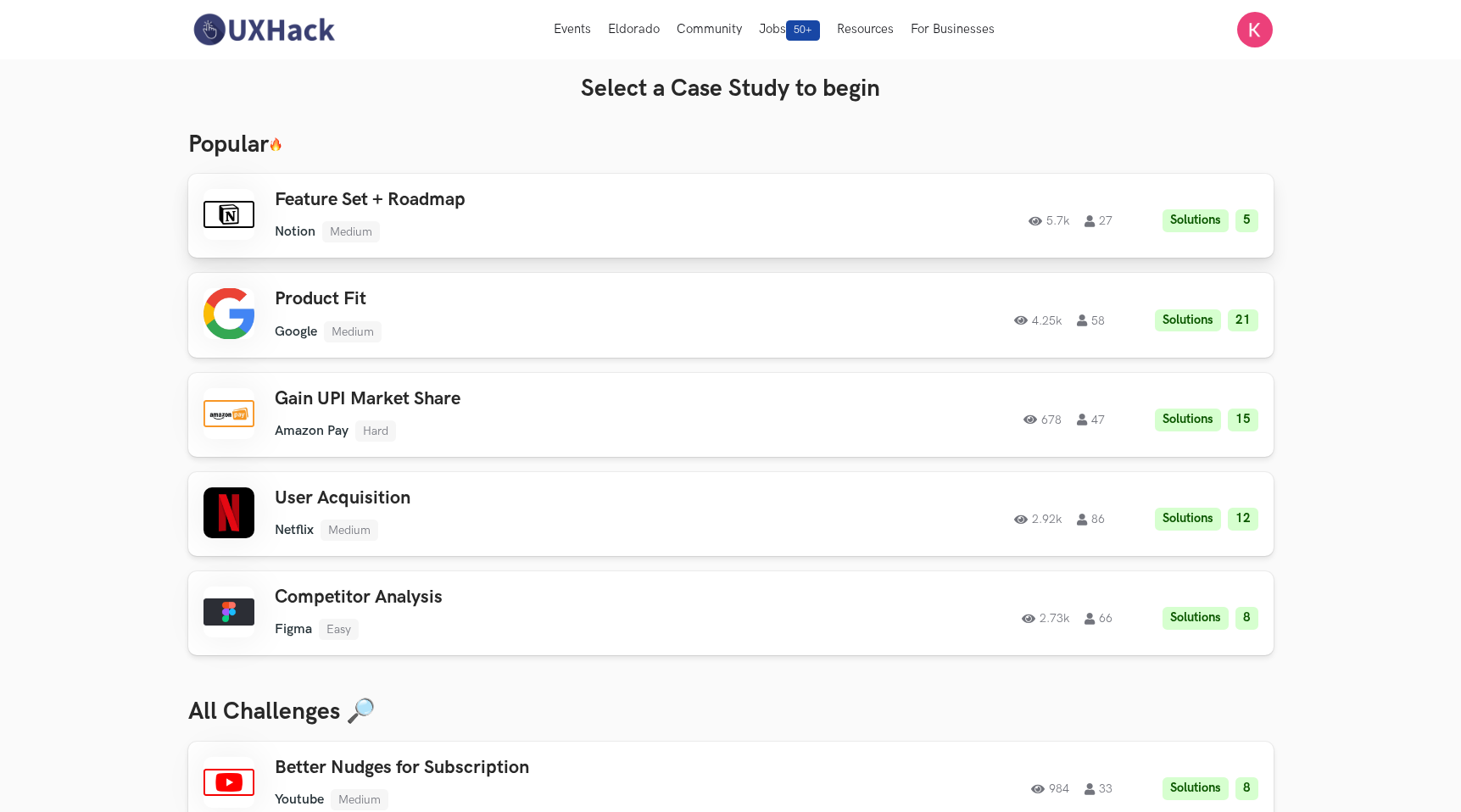
click at [230, 215] on div at bounding box center [229, 215] width 51 height 51
click at [1247, 19] on img at bounding box center [1254, 30] width 36 height 36
click at [1206, 99] on link "My Profile" at bounding box center [1254, 105] width 169 height 39
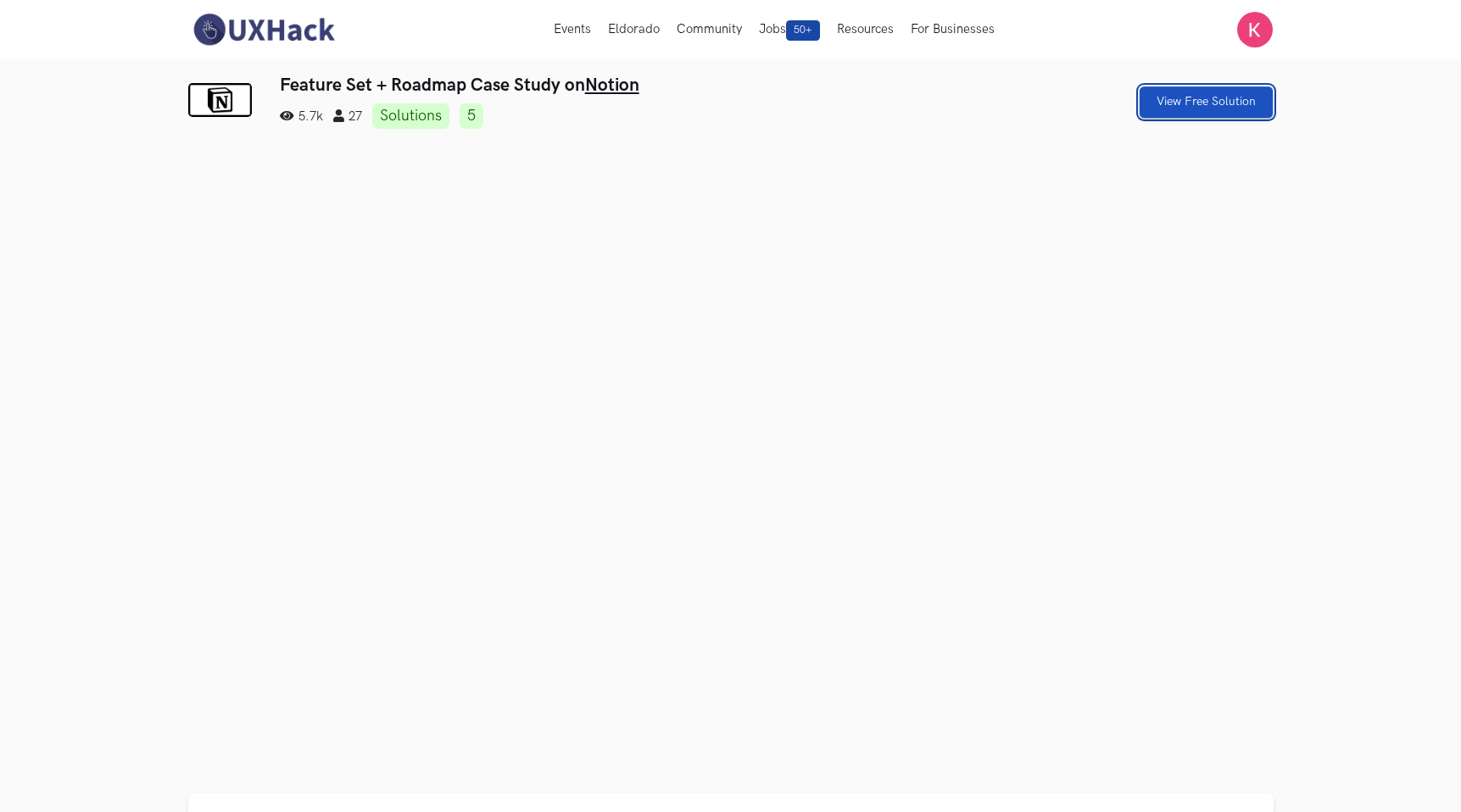
click at [1234, 101] on link "View Free Solution" at bounding box center [1206, 102] width 133 height 32
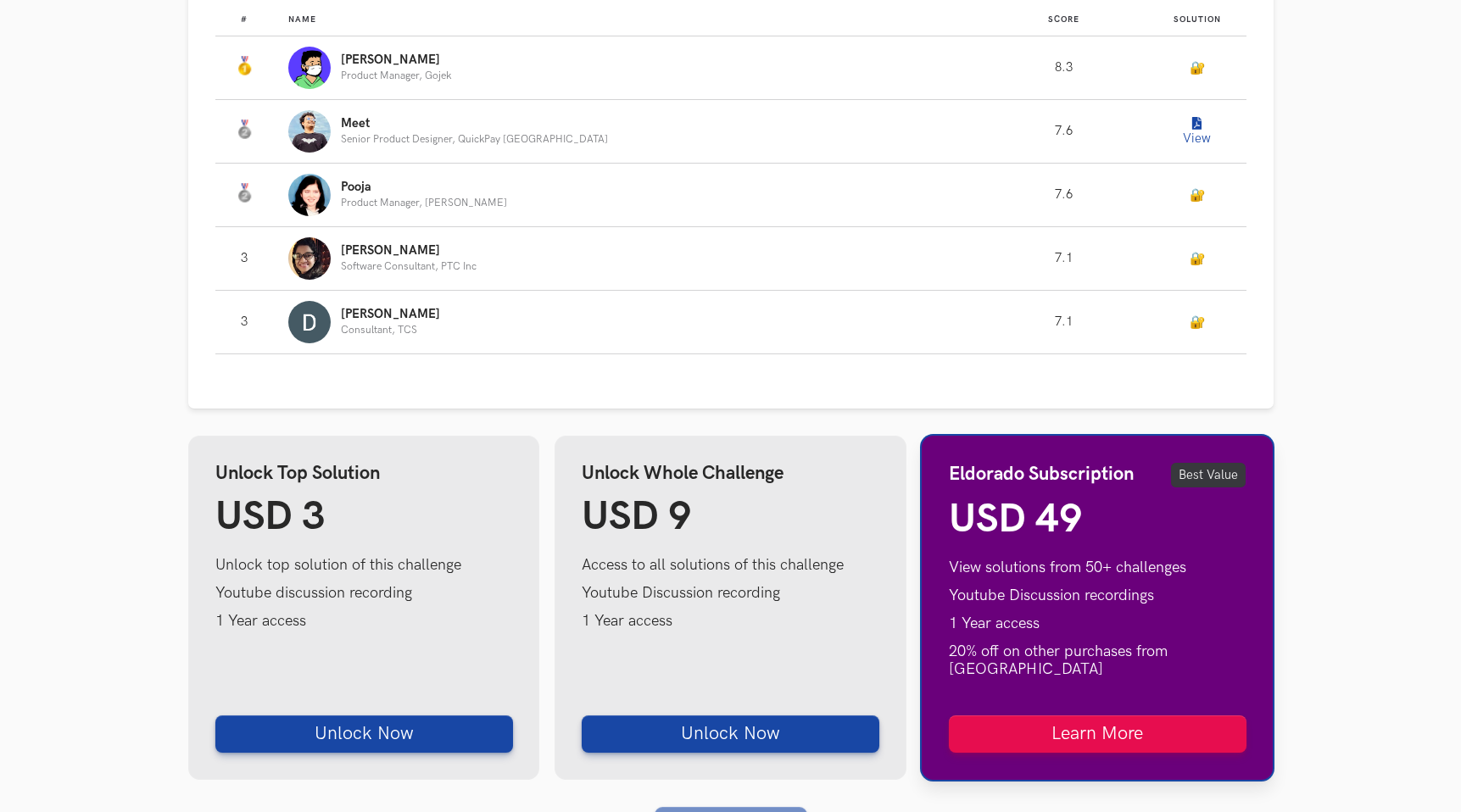
scroll to position [1100, 0]
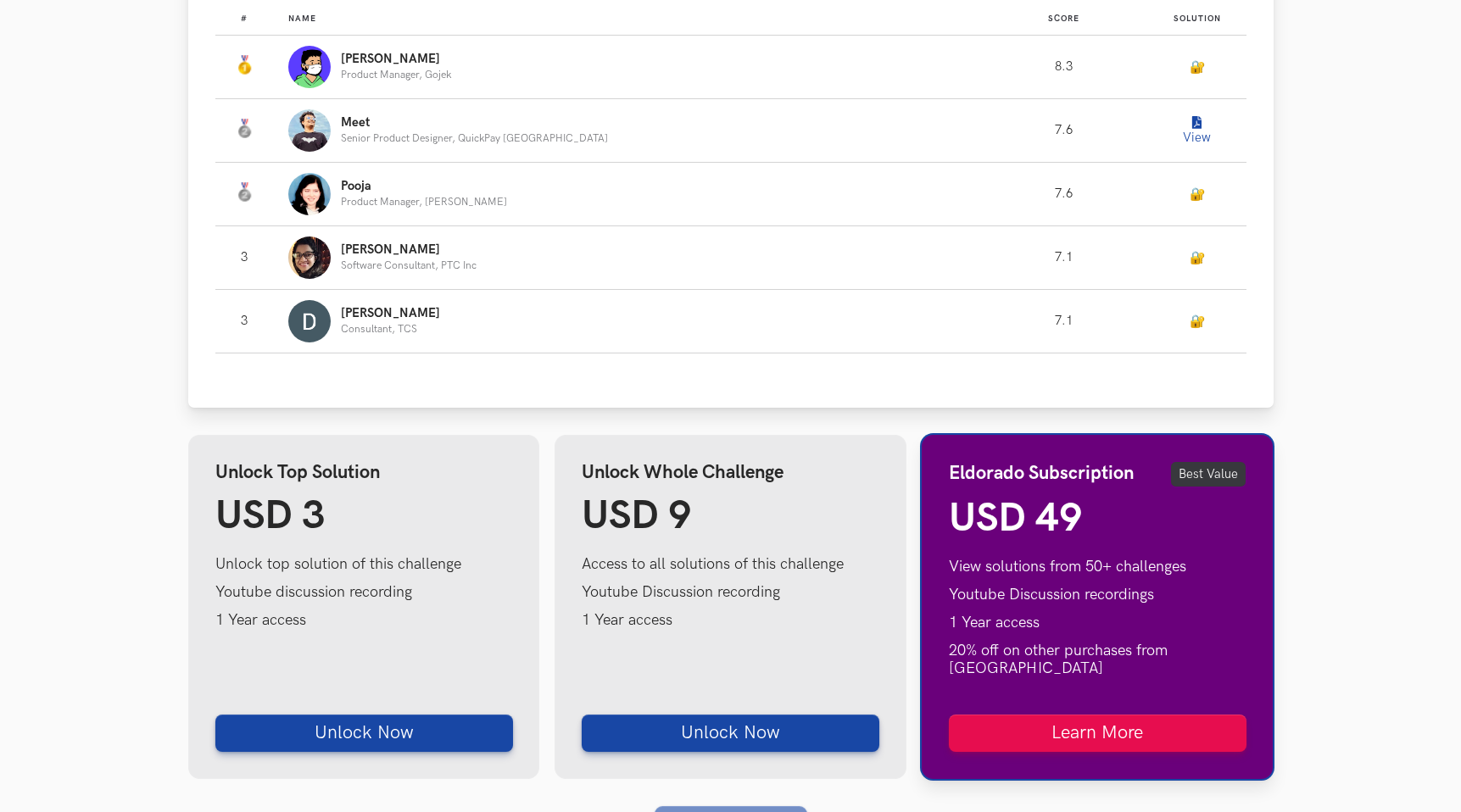
click at [1182, 130] on button "View" at bounding box center [1196, 131] width 34 height 34
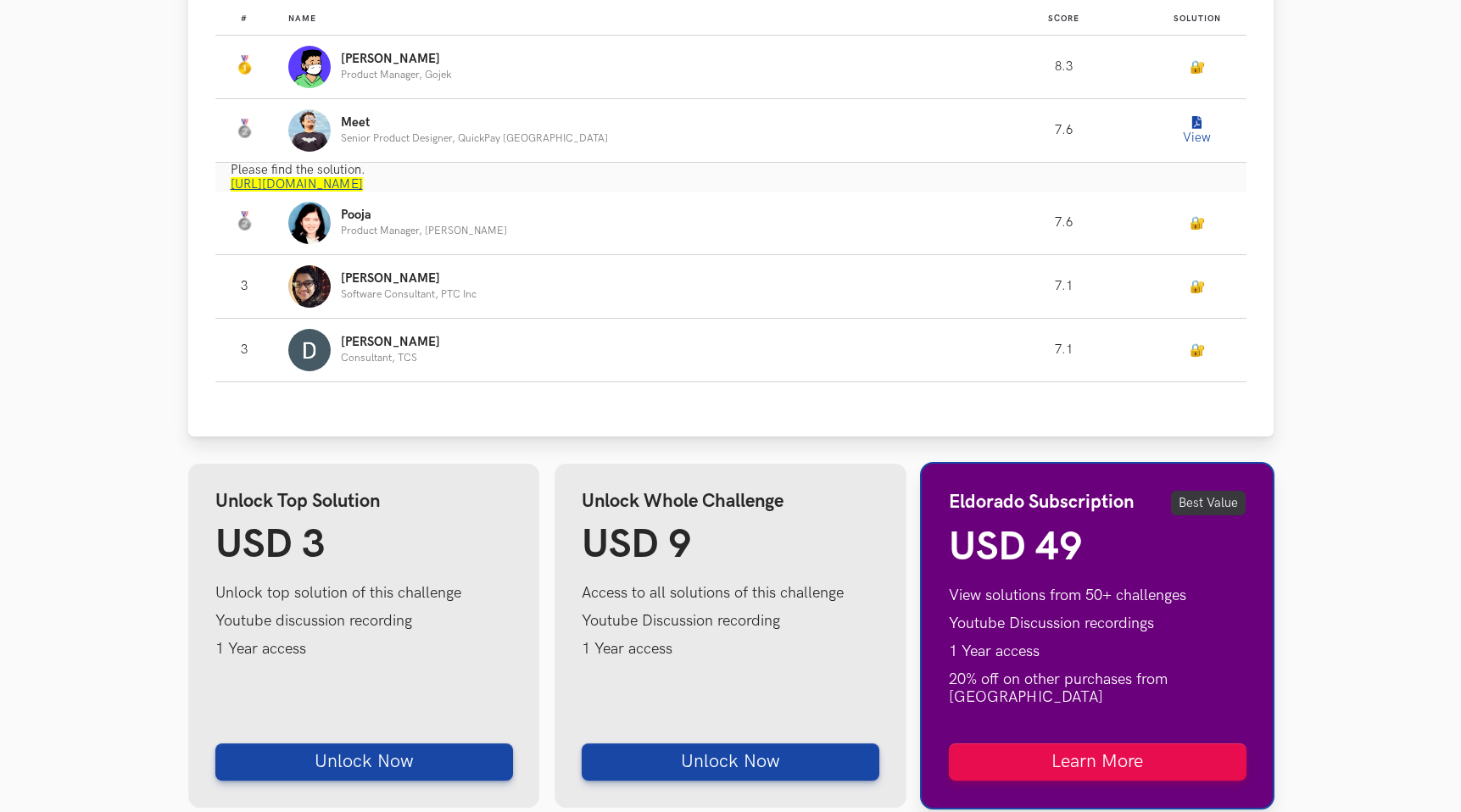
click at [363, 185] on link "https://www.notion.so/meetshah/UXHack-Notion-API-f25949084daf4890a738403b0e96c7…" at bounding box center [296, 184] width 132 height 14
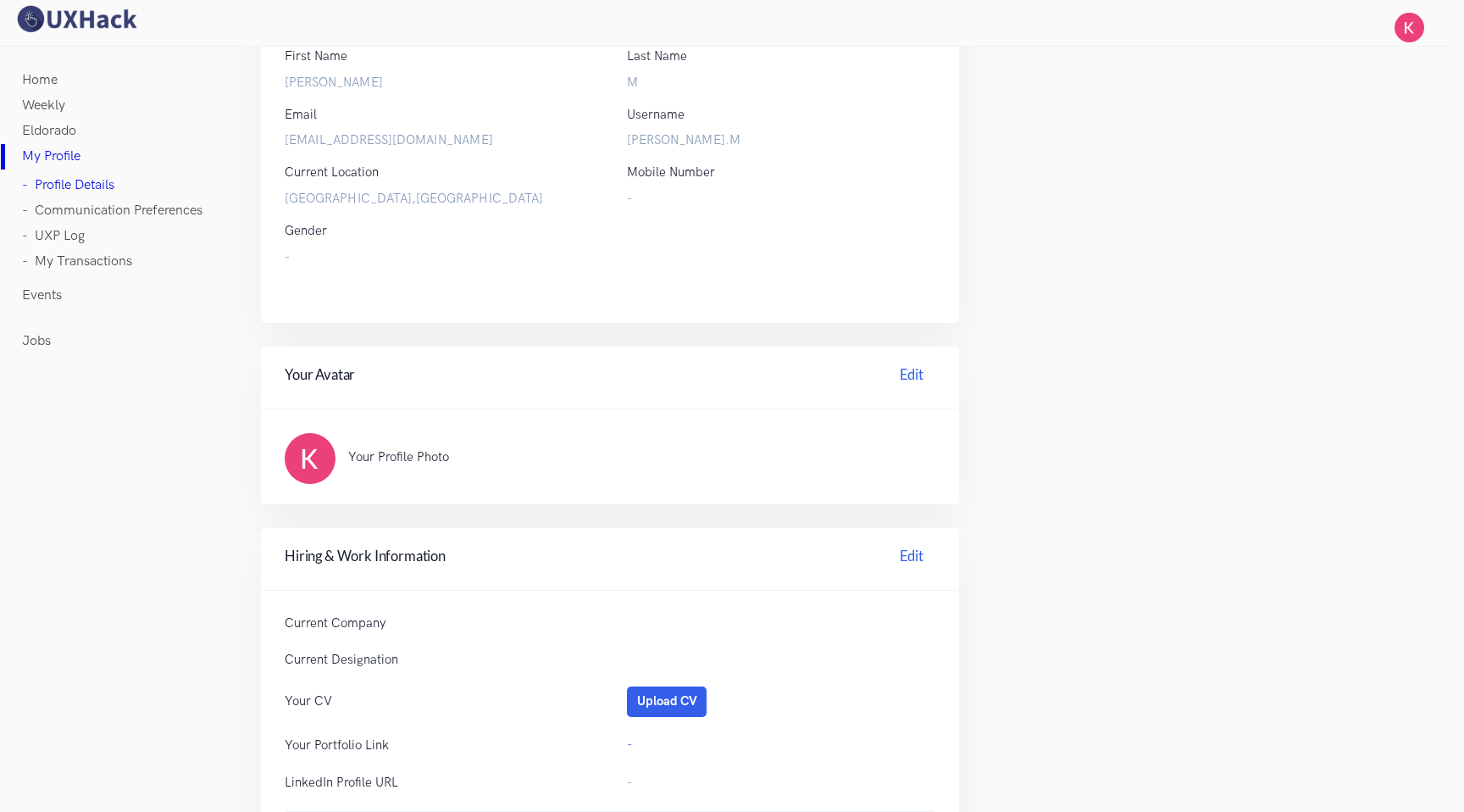
scroll to position [395, 0]
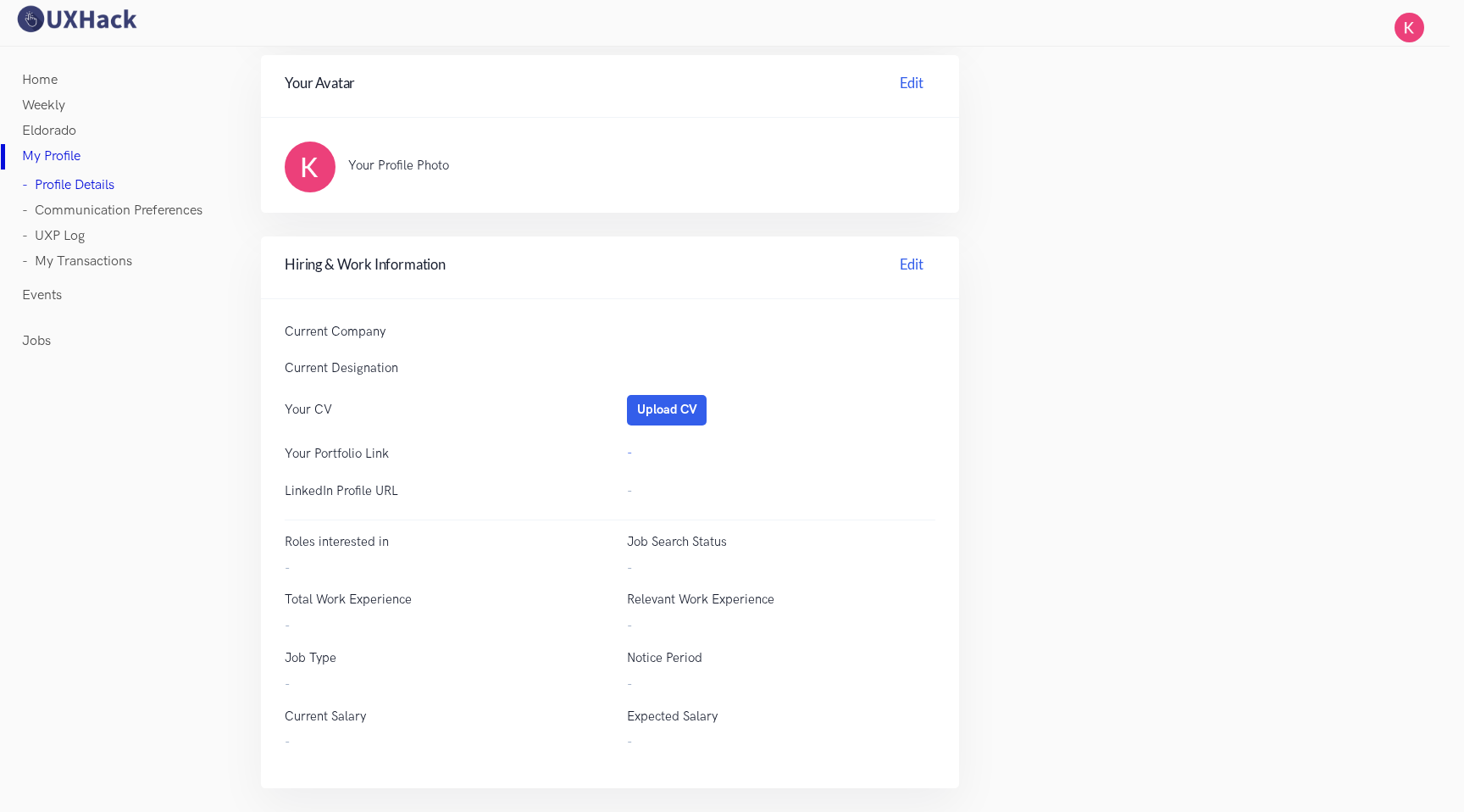
click at [618, 90] on h4 "Your Avatar Edit" at bounding box center [610, 86] width 651 height 26
click at [166, 530] on div "Home Weekly Eldorado My Profile - Profile Details - Communication Preferences -…" at bounding box center [113, 435] width 226 height 744
click at [1417, 23] on img at bounding box center [1410, 28] width 30 height 30
click at [1163, 80] on div "Home Weekly Eldorado My Profile - Profile Details - Communication Preferences -…" at bounding box center [732, 240] width 1464 height 1143
